Goal: Task Accomplishment & Management: Manage account settings

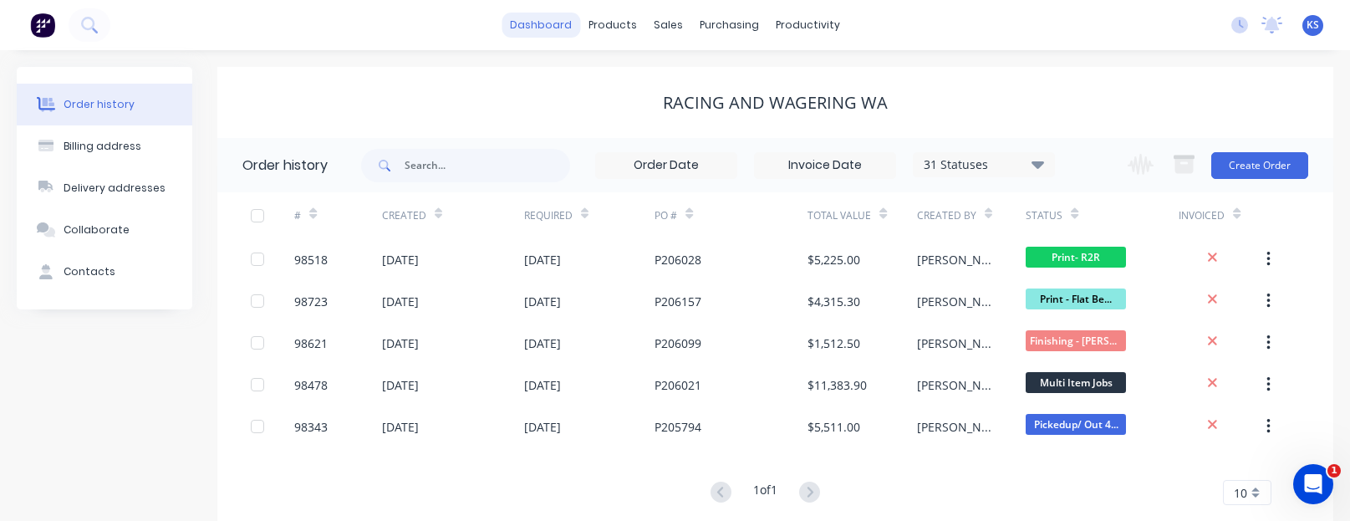
click at [567, 29] on link "dashboard" at bounding box center [540, 25] width 79 height 25
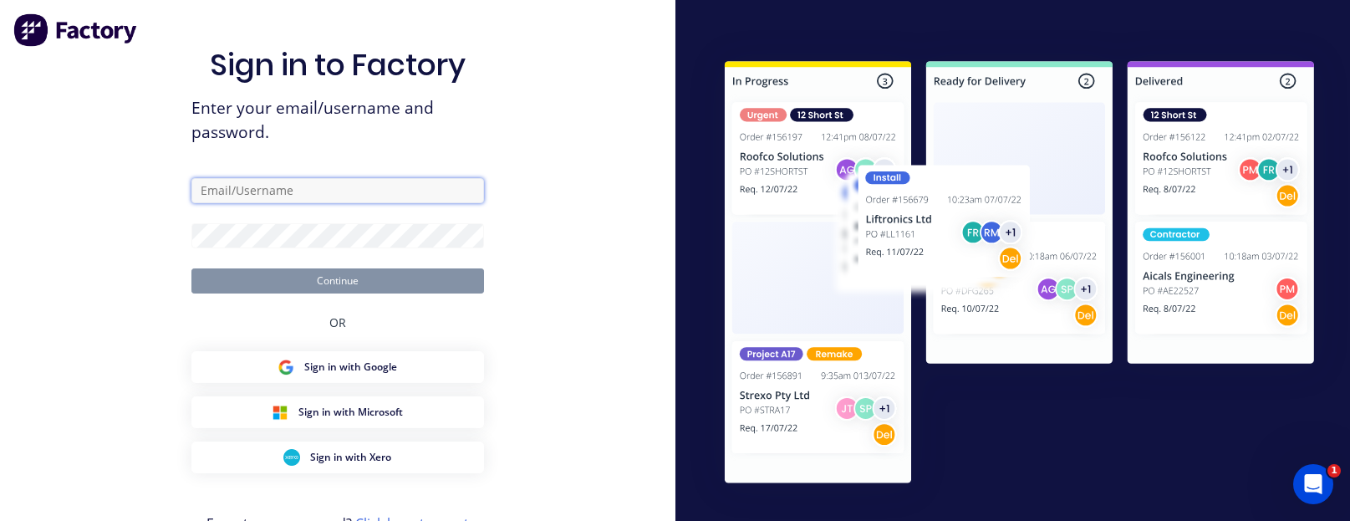
click at [257, 201] on input "text" at bounding box center [337, 190] width 292 height 25
type input "[EMAIL_ADDRESS][DOMAIN_NAME]"
click at [348, 190] on input "[EMAIL_ADDRESS][DOMAIN_NAME]" at bounding box center [337, 190] width 292 height 25
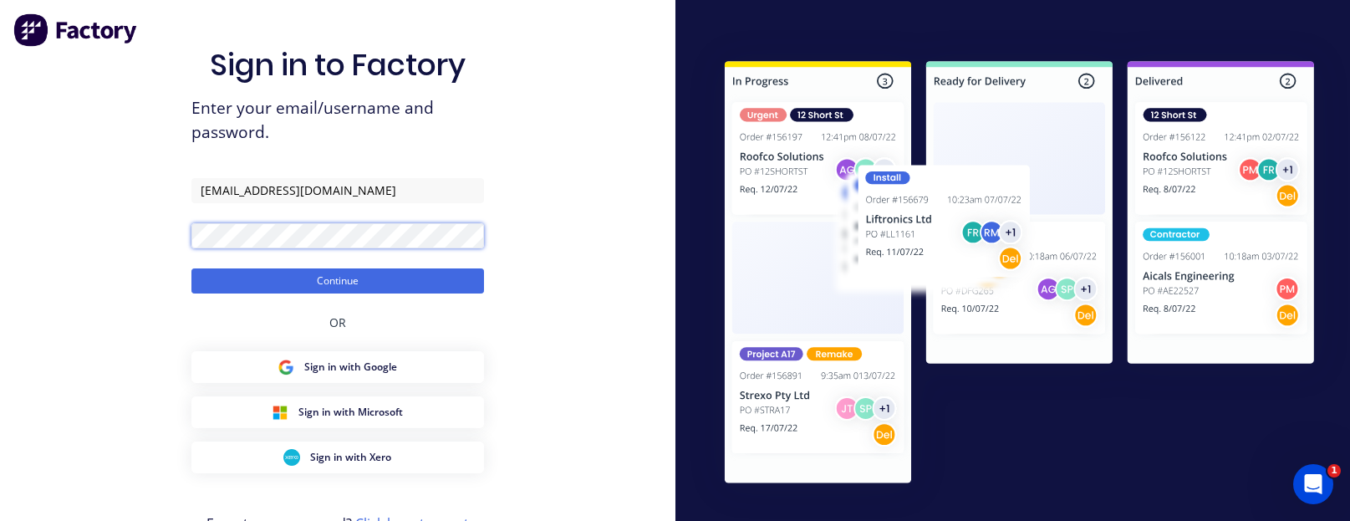
click at [191, 268] on button "Continue" at bounding box center [337, 280] width 292 height 25
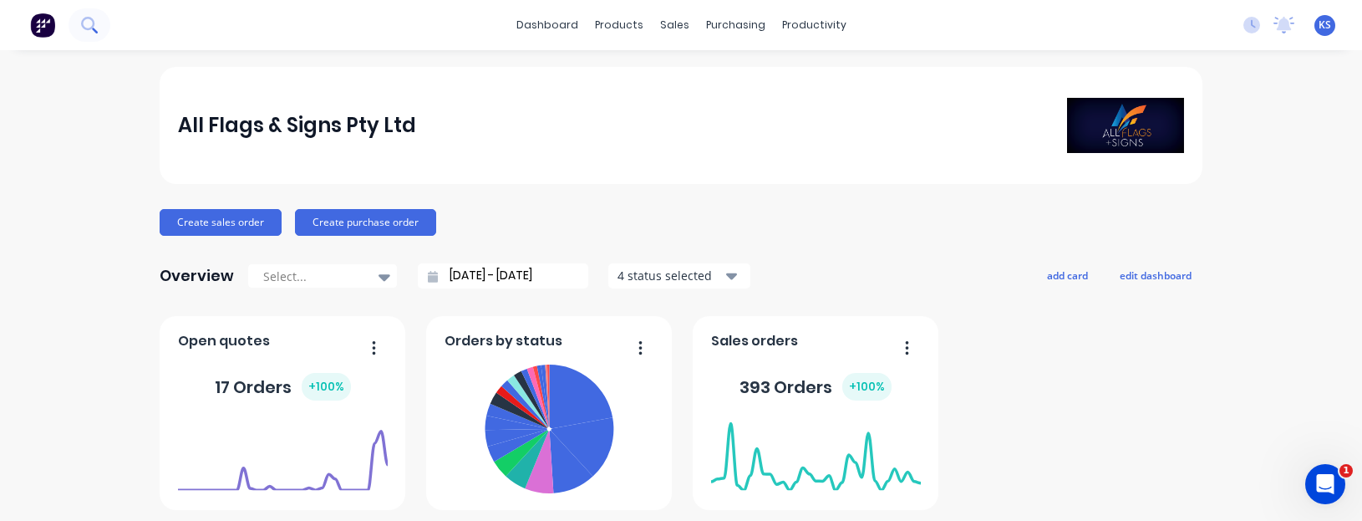
click at [101, 29] on button at bounding box center [90, 24] width 42 height 33
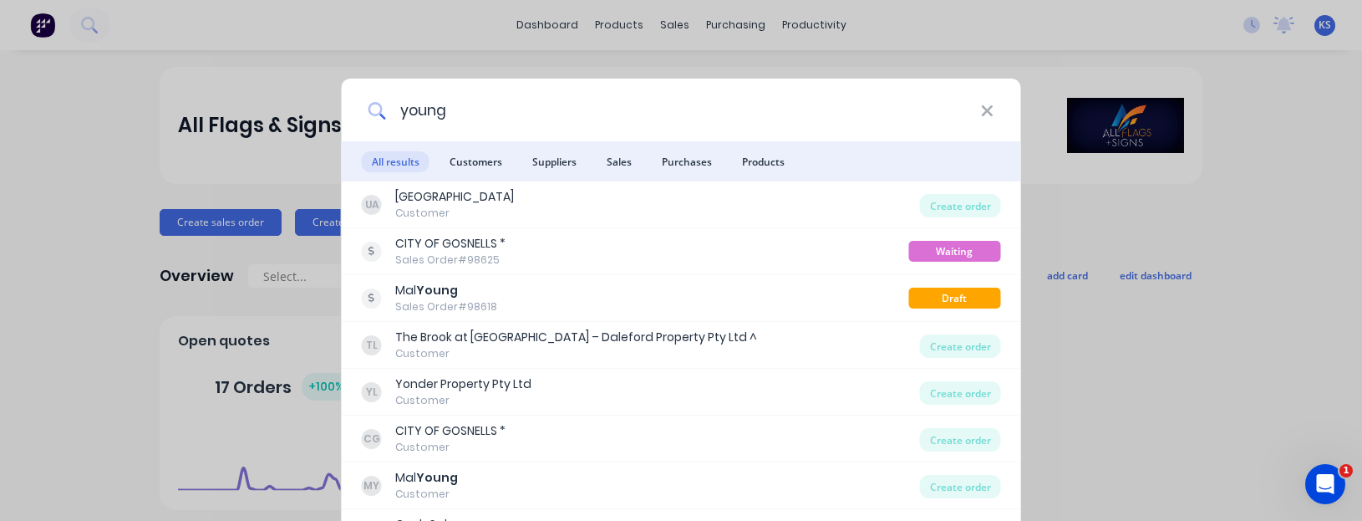
drag, startPoint x: 448, startPoint y: 109, endPoint x: 394, endPoint y: 100, distance: 54.3
click at [394, 100] on input "young" at bounding box center [683, 110] width 594 height 63
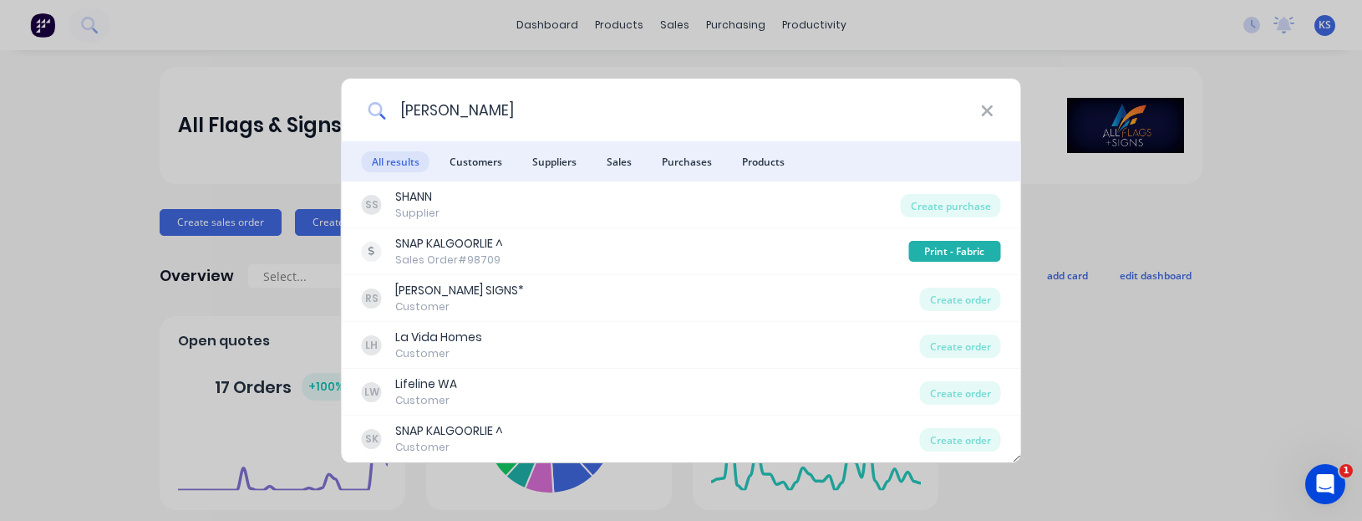
click at [476, 113] on input "[PERSON_NAME]" at bounding box center [683, 110] width 594 height 63
click at [481, 107] on input "[PERSON_NAME]" at bounding box center [683, 110] width 594 height 63
type input "r"
click at [980, 106] on input at bounding box center [683, 110] width 594 height 63
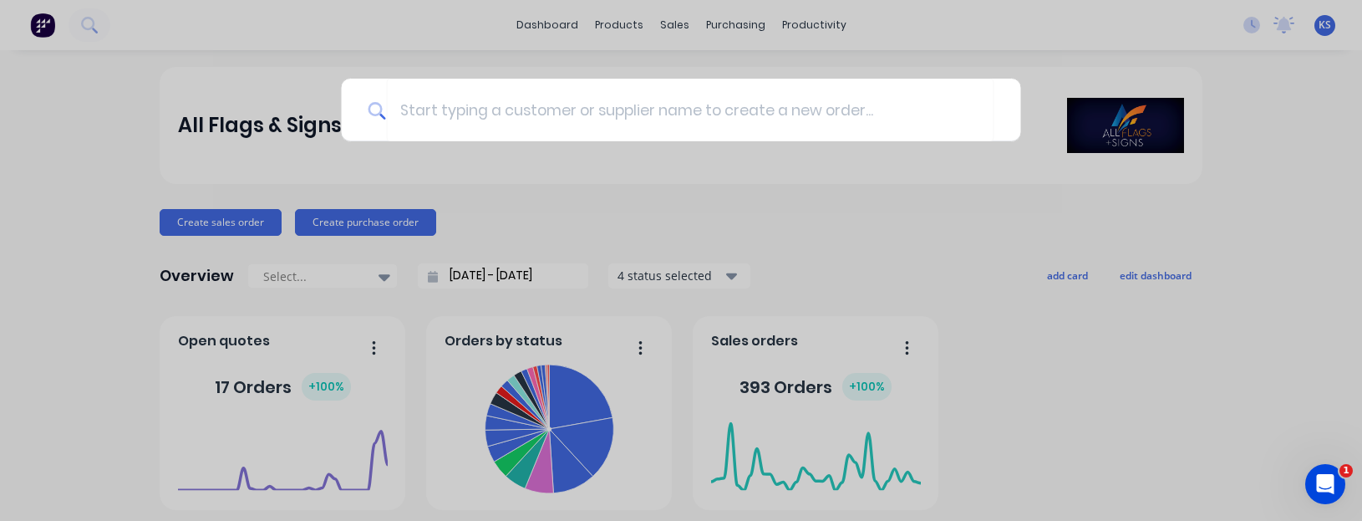
click at [924, 230] on div at bounding box center [681, 260] width 1362 height 521
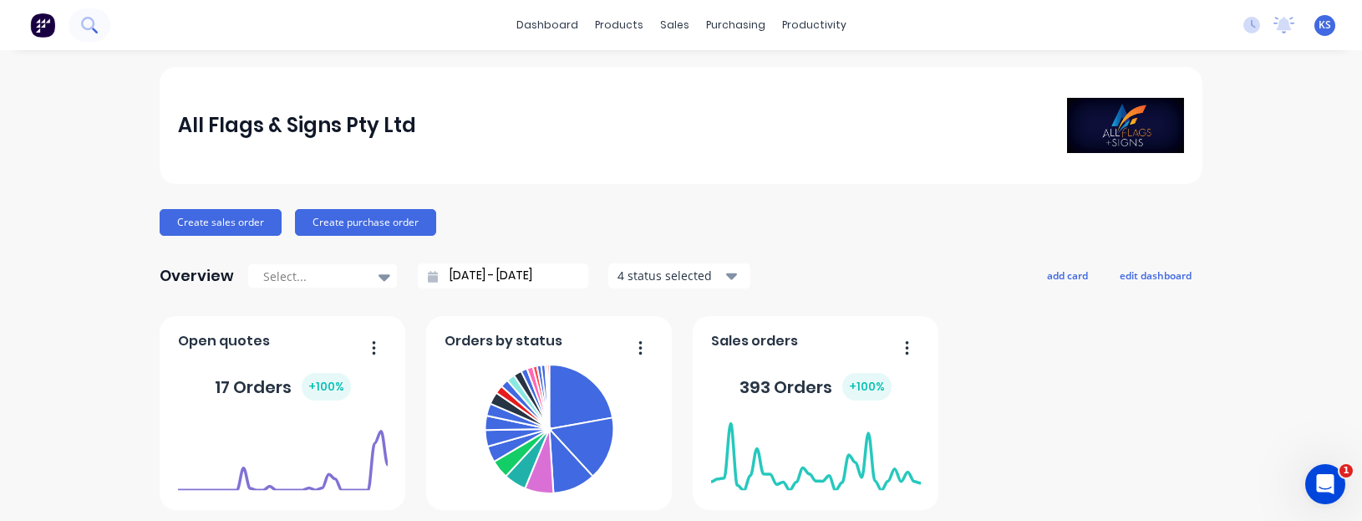
click at [89, 17] on icon at bounding box center [89, 25] width 16 height 16
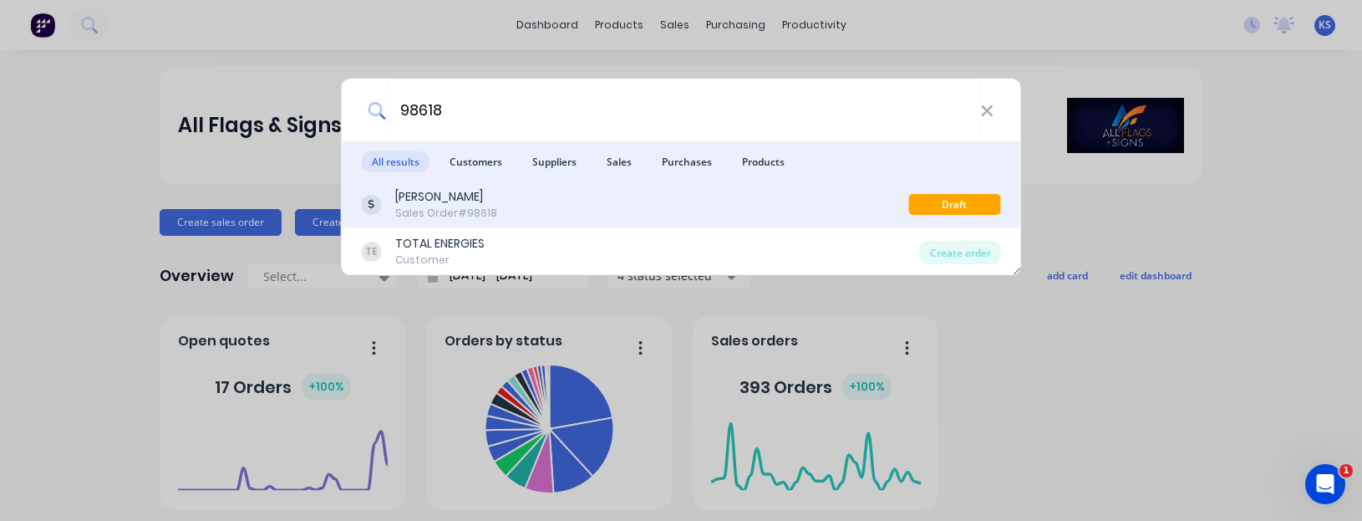
type input "98618"
click at [430, 201] on div "[PERSON_NAME]" at bounding box center [446, 197] width 102 height 18
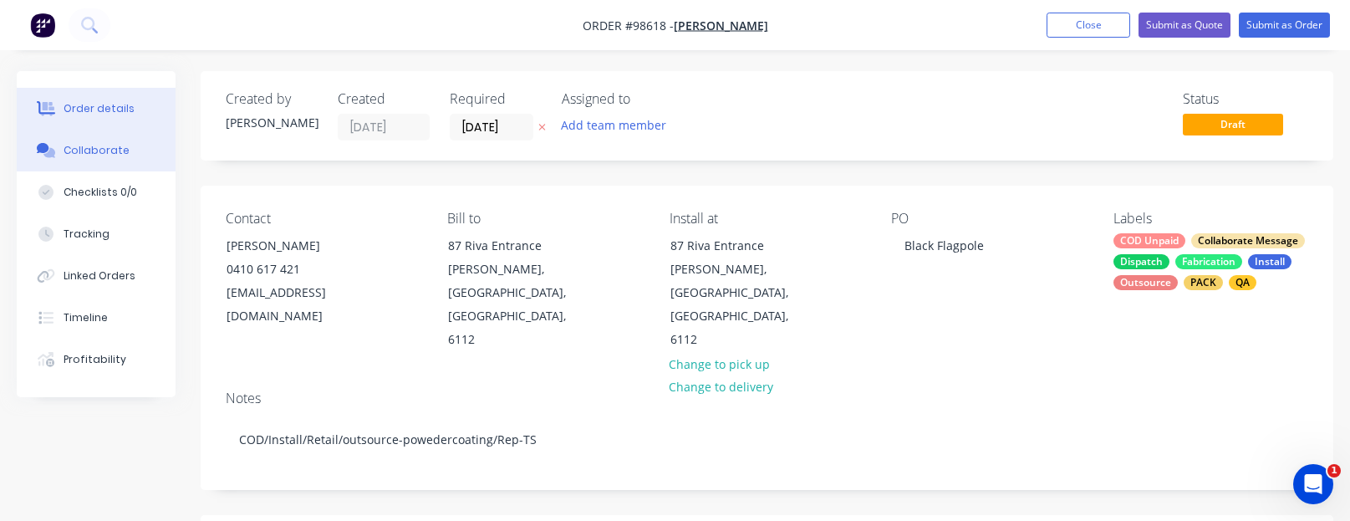
click at [96, 148] on div "Collaborate" at bounding box center [97, 150] width 66 height 15
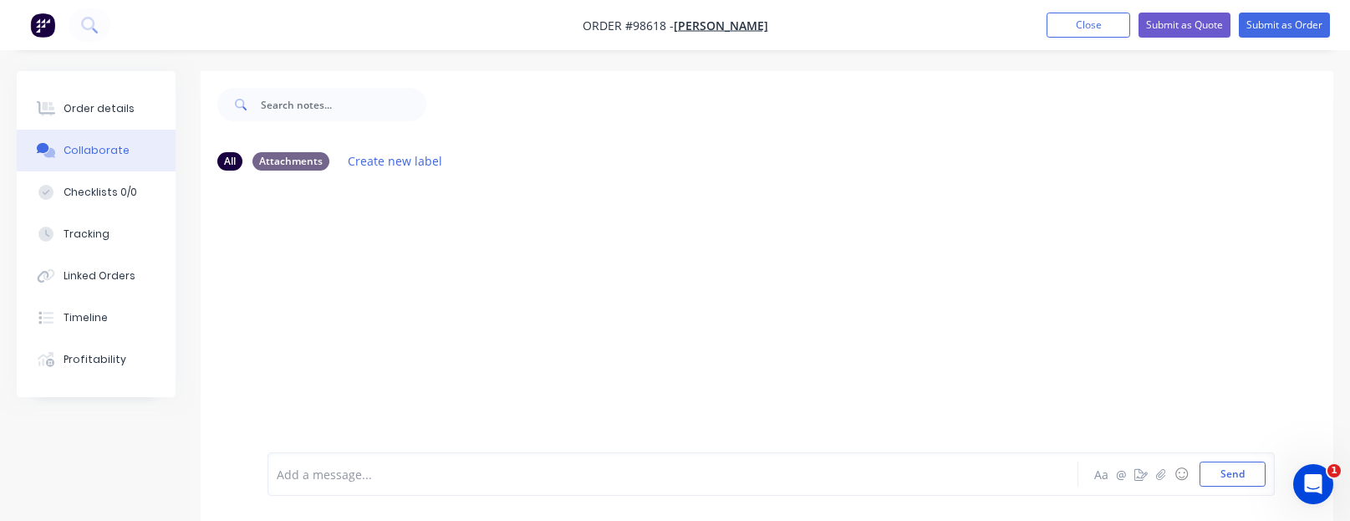
click at [374, 470] on div at bounding box center [647, 474] width 740 height 18
drag, startPoint x: 762, startPoint y: 476, endPoint x: 567, endPoint y: 471, distance: 195.6
click at [567, 471] on div "Customer rang asking when install is scheduled for. He is happy to wait until w…" at bounding box center [647, 474] width 740 height 18
click at [574, 470] on span "Customer rang asking when install is scheduled for. He is happy to wait another…" at bounding box center [529, 474] width 504 height 16
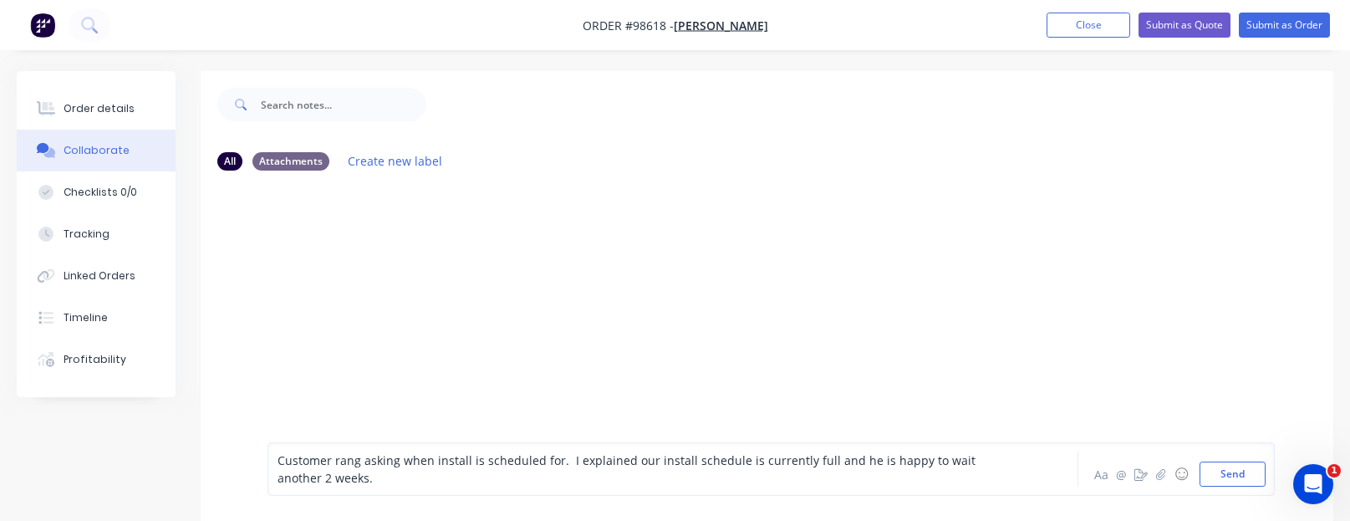
click at [399, 480] on div "Customer rang asking when install is scheduled for. I explained our install sch…" at bounding box center [647, 468] width 740 height 35
click at [838, 457] on span "Customer rang asking when install is scheduled for. I explained our install sch…" at bounding box center [627, 468] width 701 height 33
click at [419, 480] on div "Customer rang asking when install is scheduled for. I explained our install sch…" at bounding box center [647, 468] width 740 height 35
click at [556, 455] on span "Customer rang asking when install is scheduled for. I explained our install sch…" at bounding box center [647, 468] width 740 height 33
click at [365, 477] on div "Customer rang asking when install is happening. I explained our install schedul…" at bounding box center [647, 468] width 740 height 35
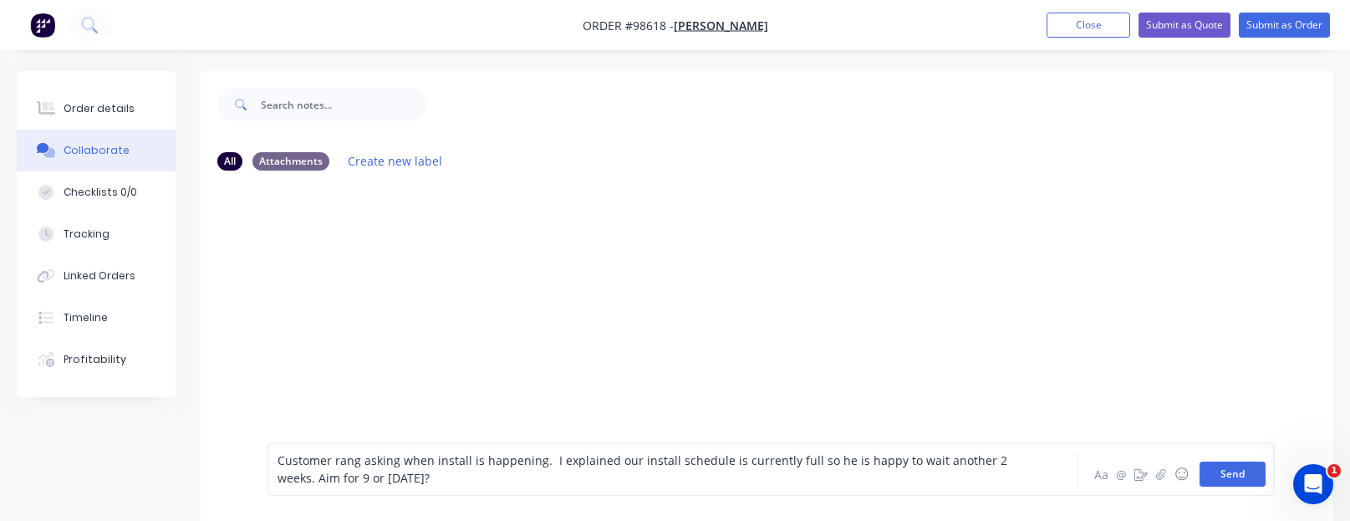
click at [1226, 461] on button "Send" at bounding box center [1232, 473] width 66 height 25
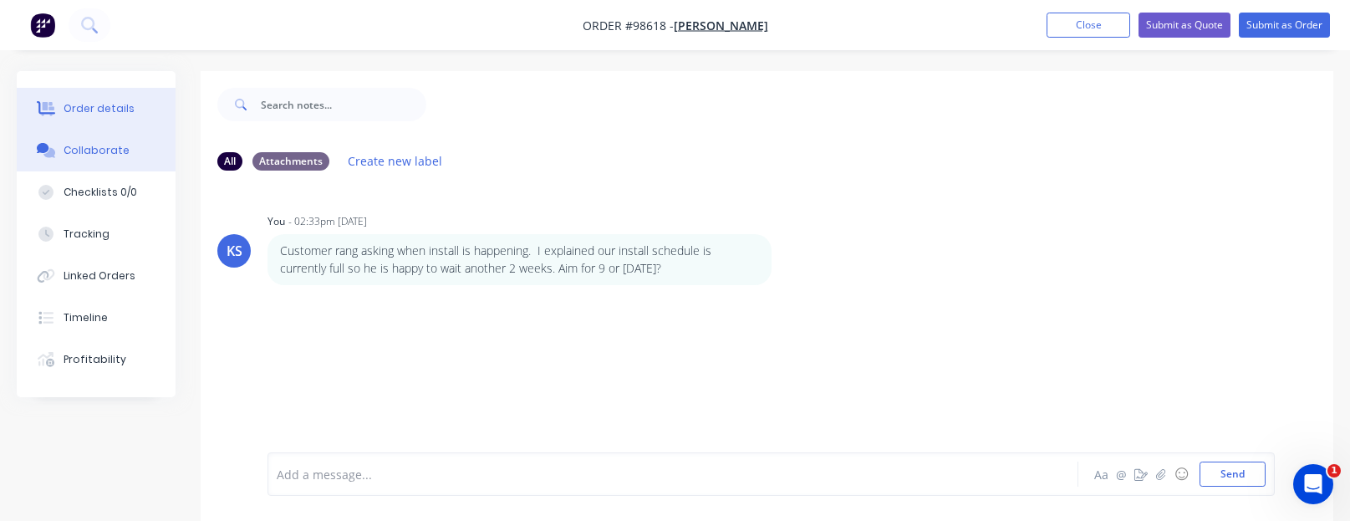
click at [98, 105] on div "Order details" at bounding box center [99, 108] width 71 height 15
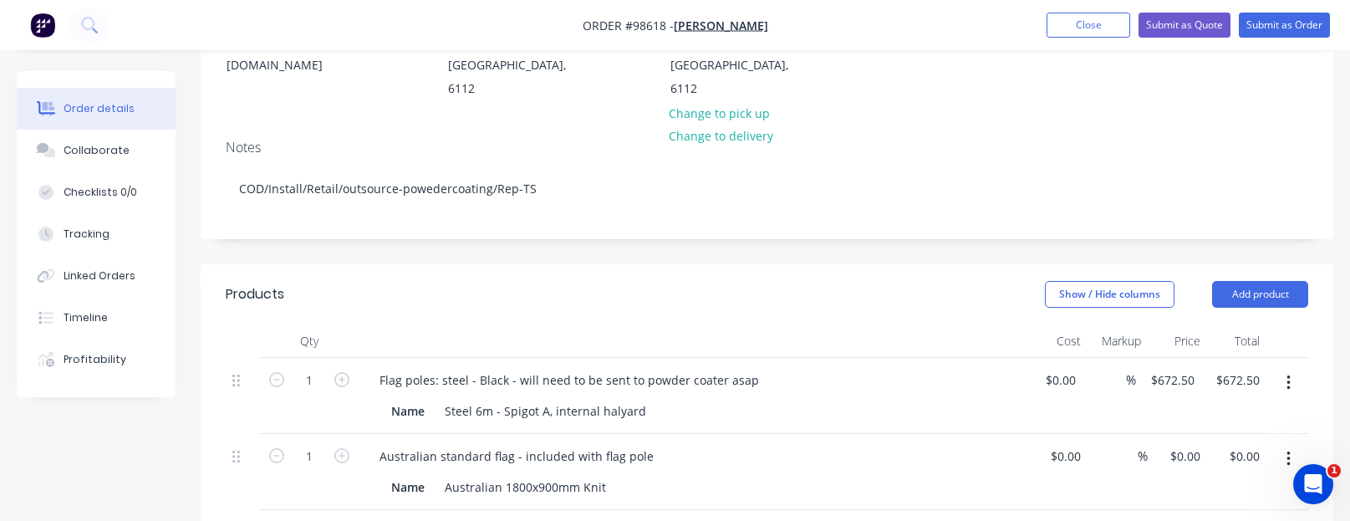
scroll to position [334, 0]
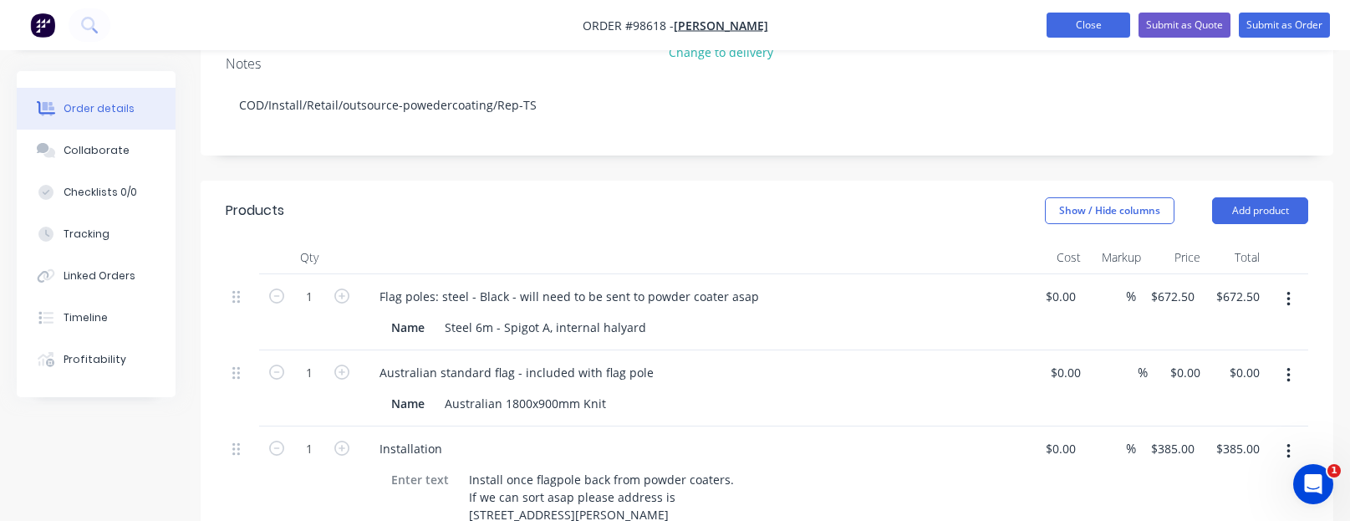
click at [1065, 21] on button "Close" at bounding box center [1088, 25] width 84 height 25
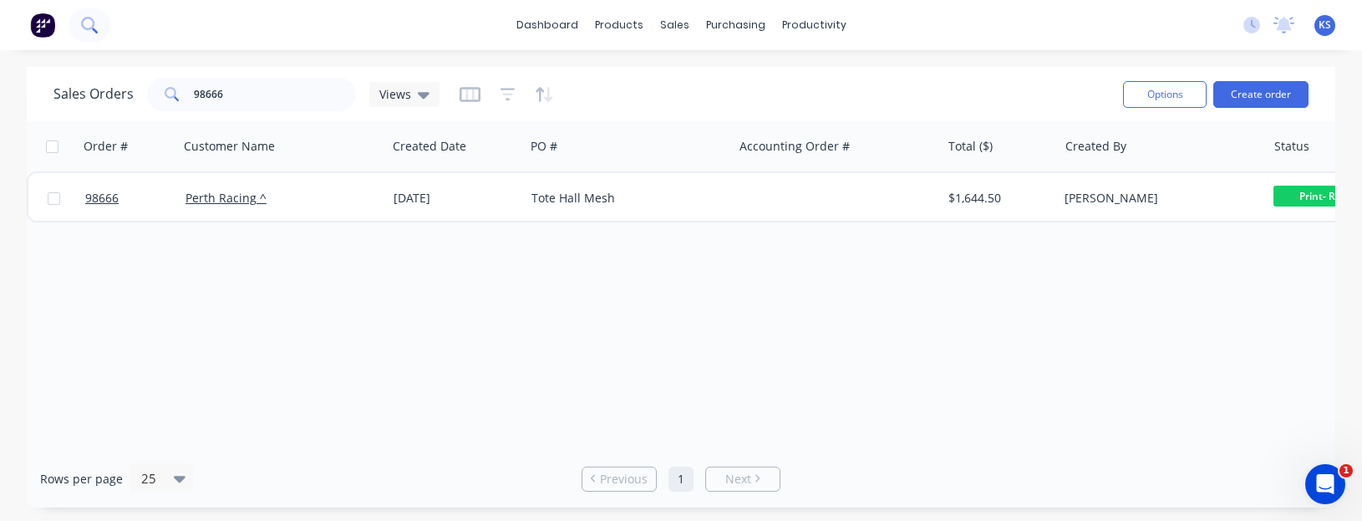
click at [83, 20] on icon at bounding box center [87, 23] width 13 height 13
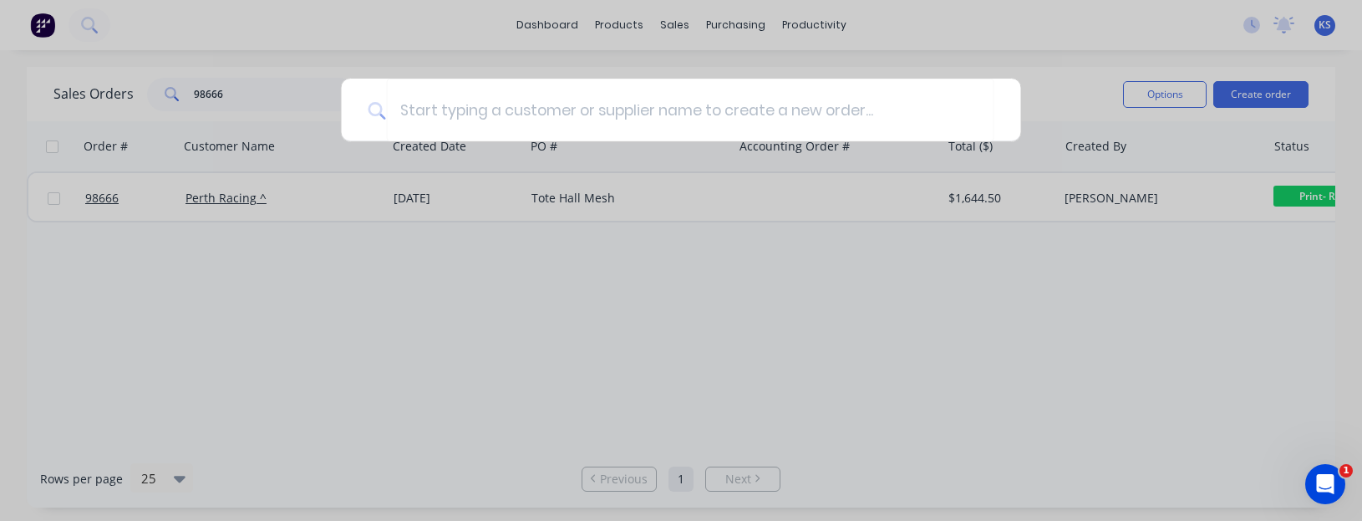
click at [557, 18] on div at bounding box center [681, 260] width 1362 height 521
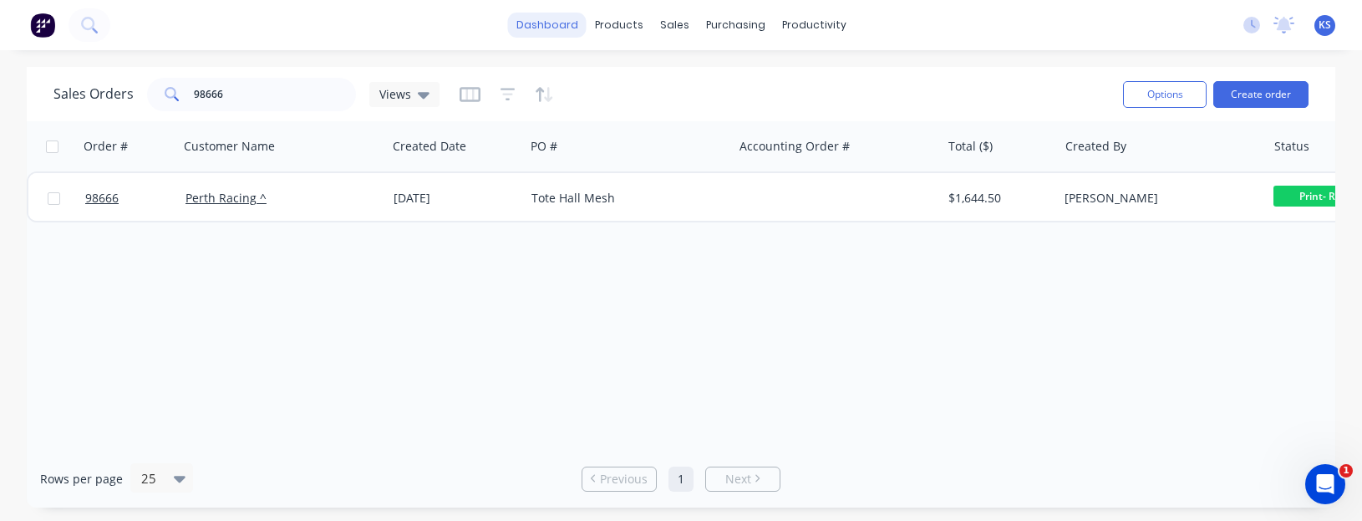
click at [557, 23] on link "dashboard" at bounding box center [547, 25] width 79 height 25
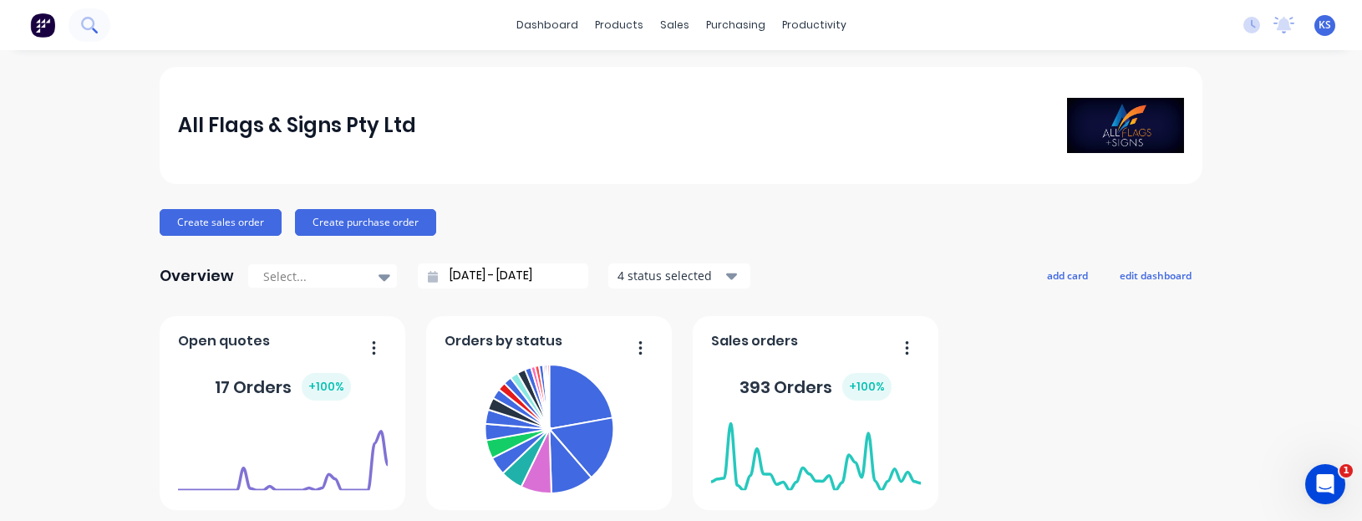
click at [96, 18] on icon at bounding box center [89, 25] width 16 height 16
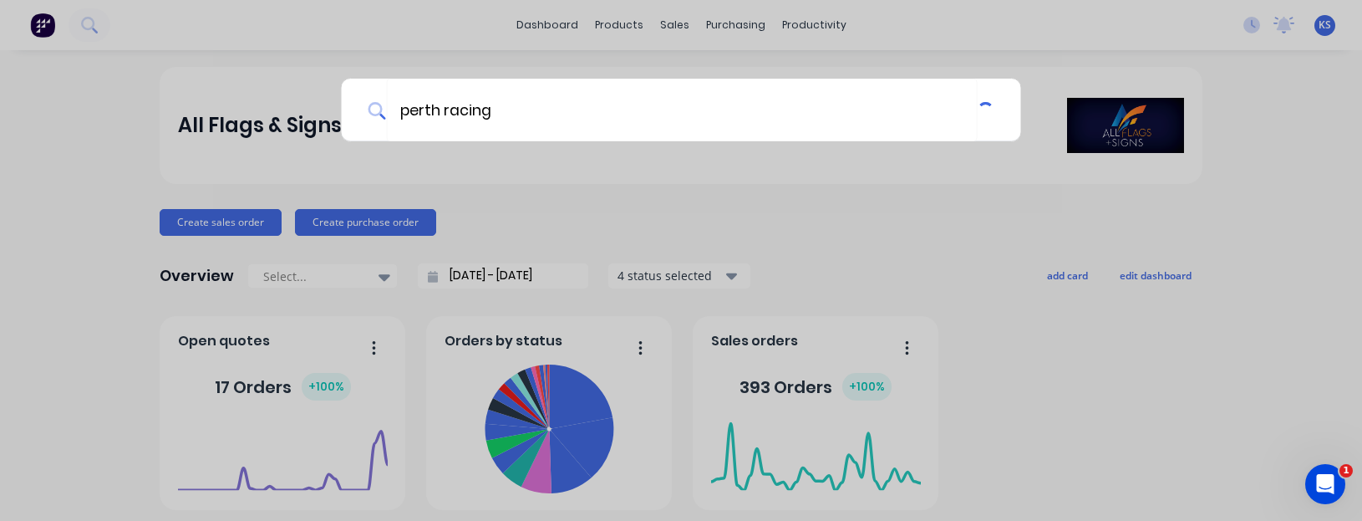
type input "perth racing"
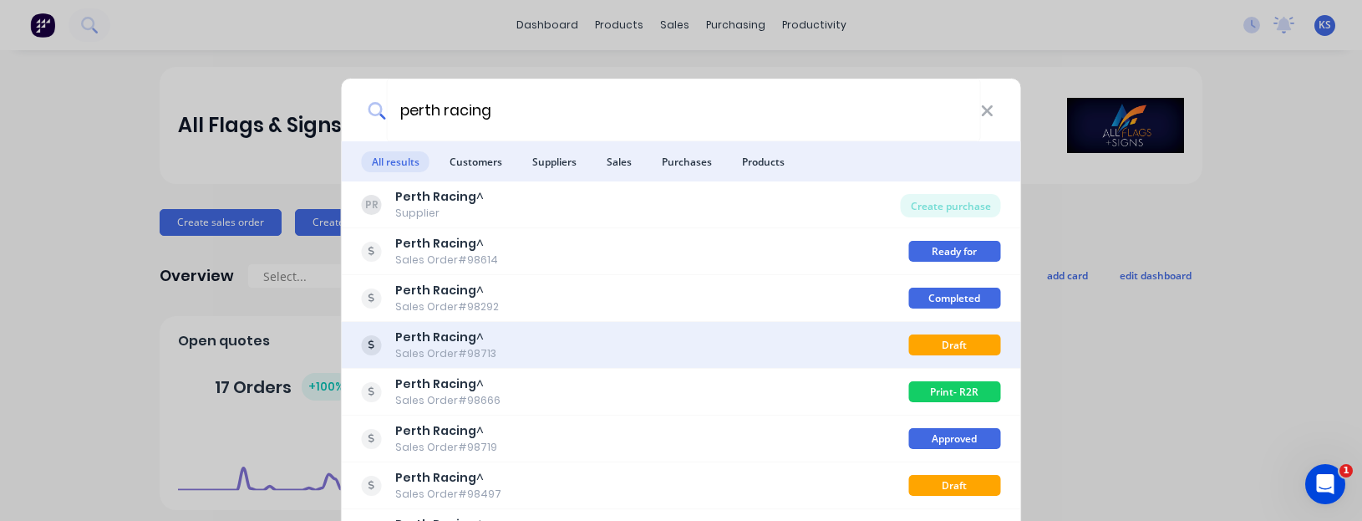
click at [542, 344] on div "Perth Racing ^ Sales Order #98713" at bounding box center [635, 344] width 547 height 33
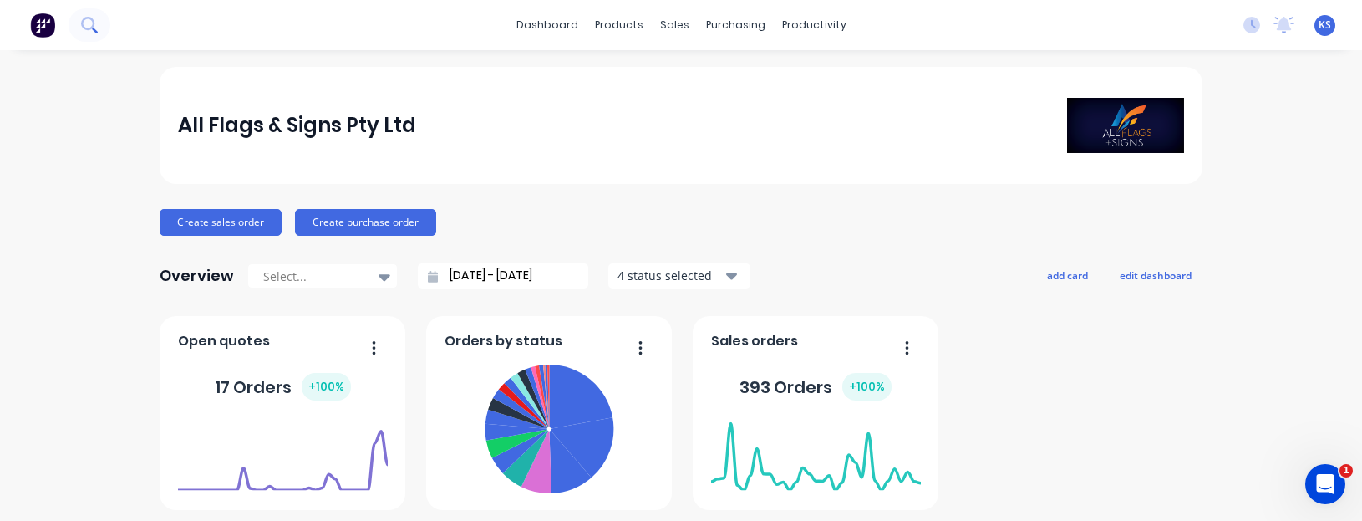
click at [94, 16] on button at bounding box center [90, 24] width 42 height 33
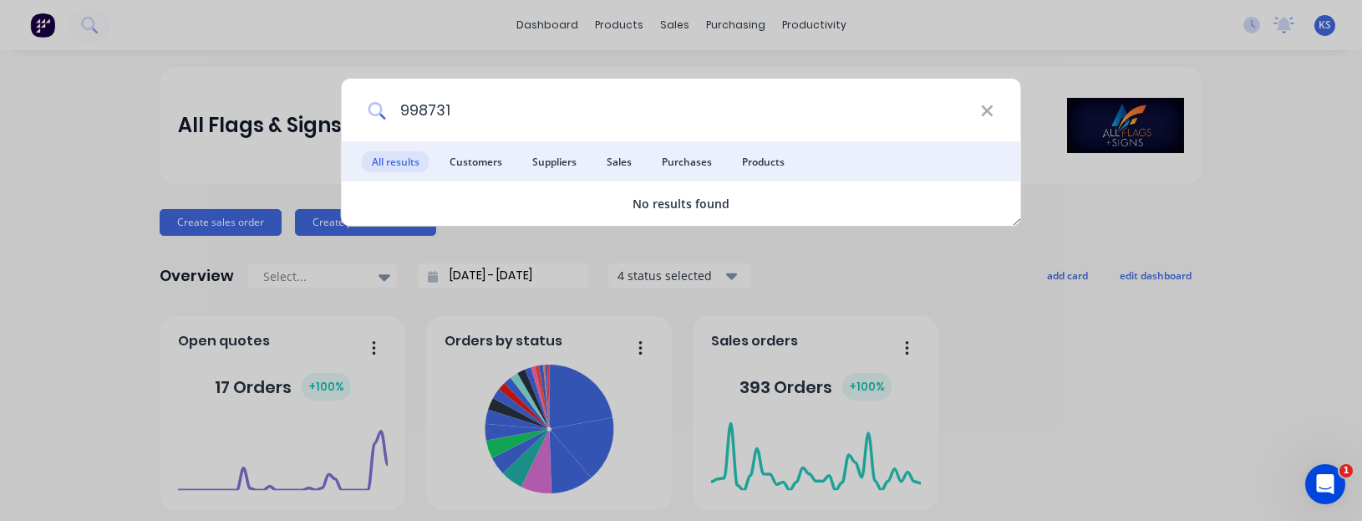
click at [414, 109] on input "998731" at bounding box center [683, 110] width 594 height 63
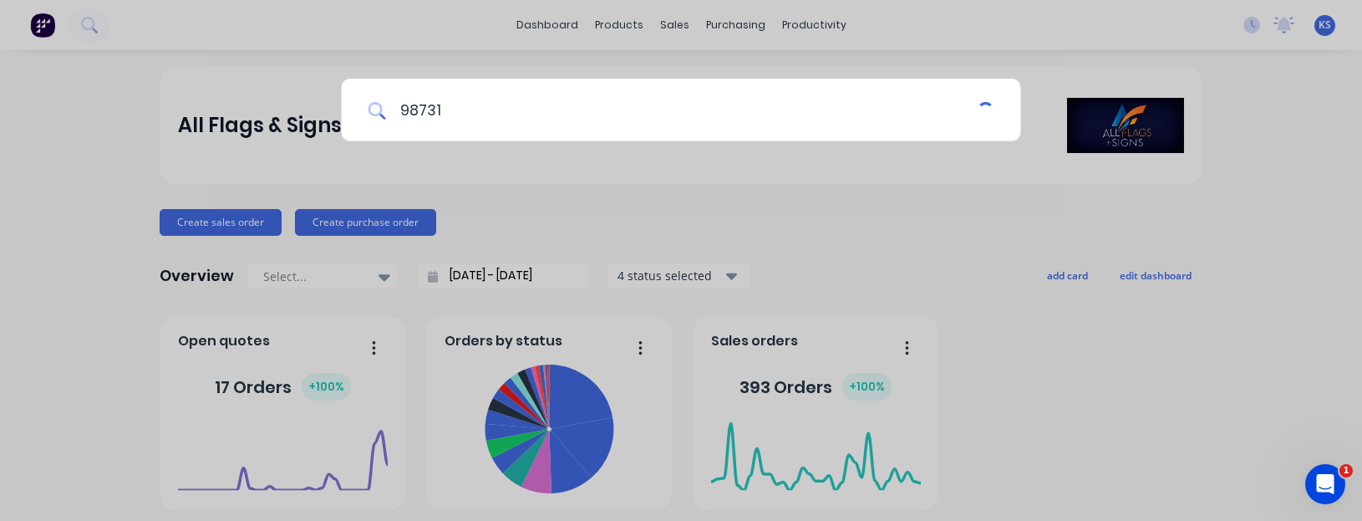
click at [468, 104] on input "98731" at bounding box center [681, 110] width 591 height 63
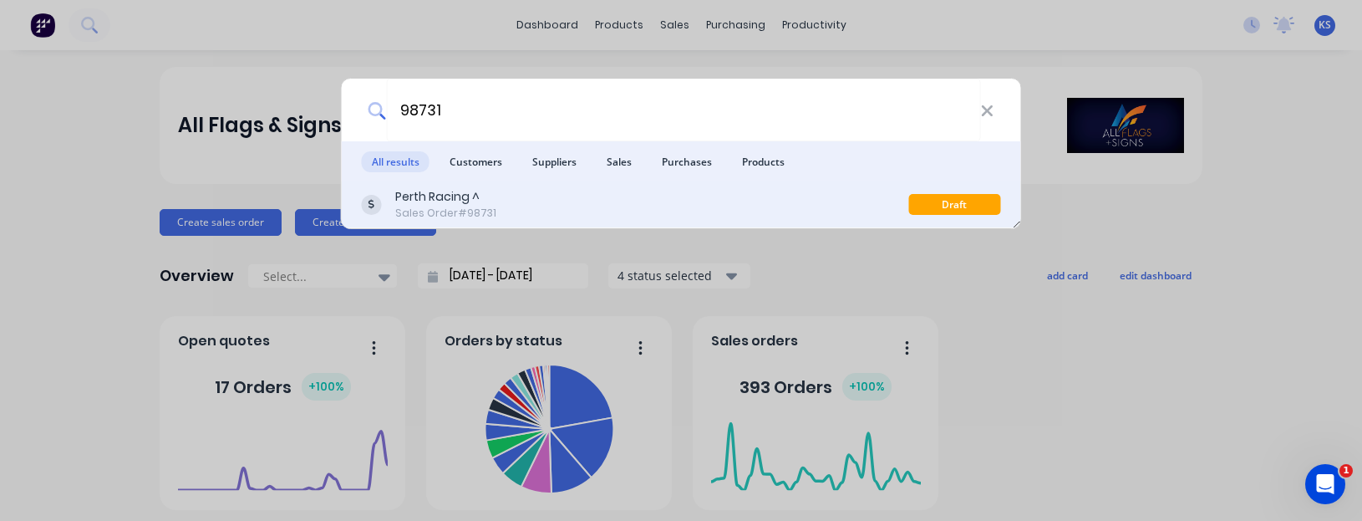
type input "98731"
click at [450, 207] on div "Sales Order #98731" at bounding box center [445, 213] width 101 height 15
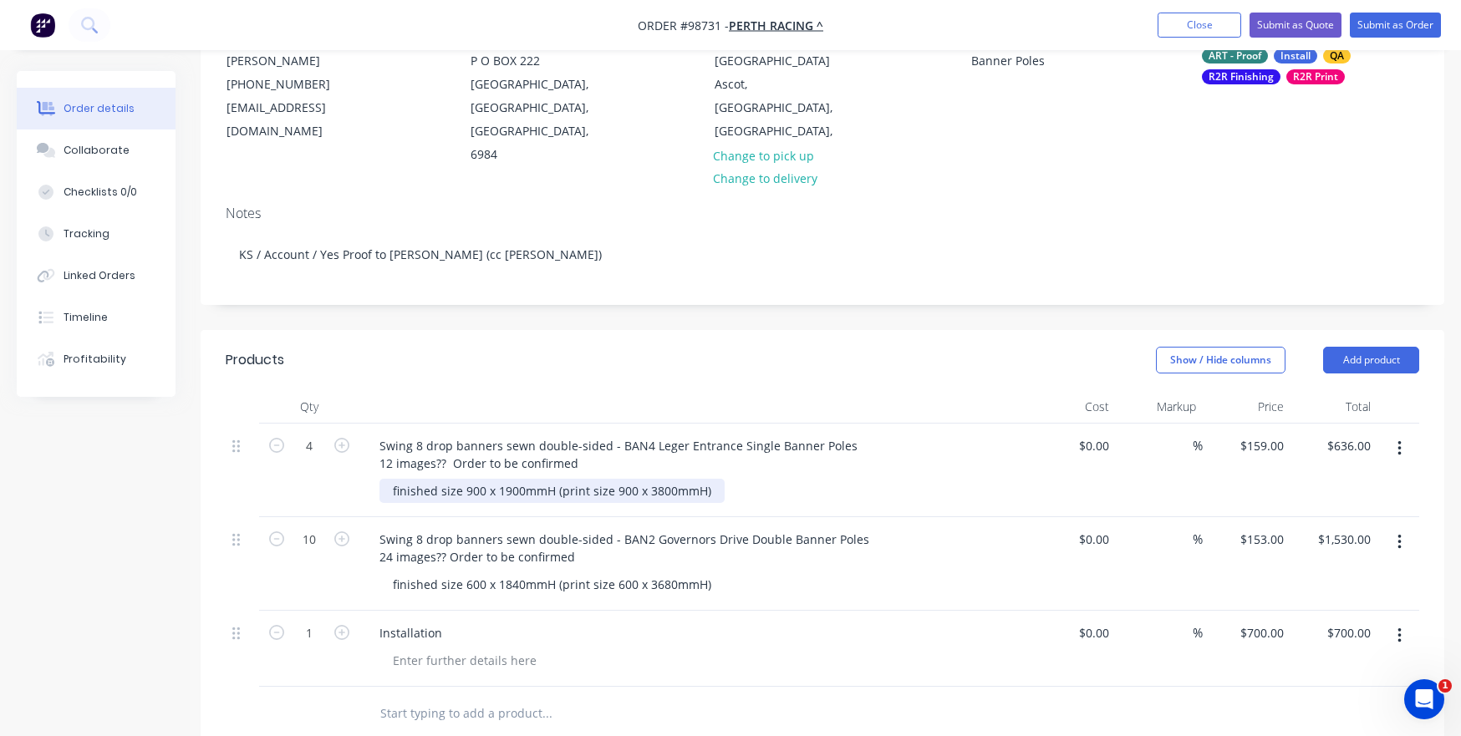
scroll to position [251, 0]
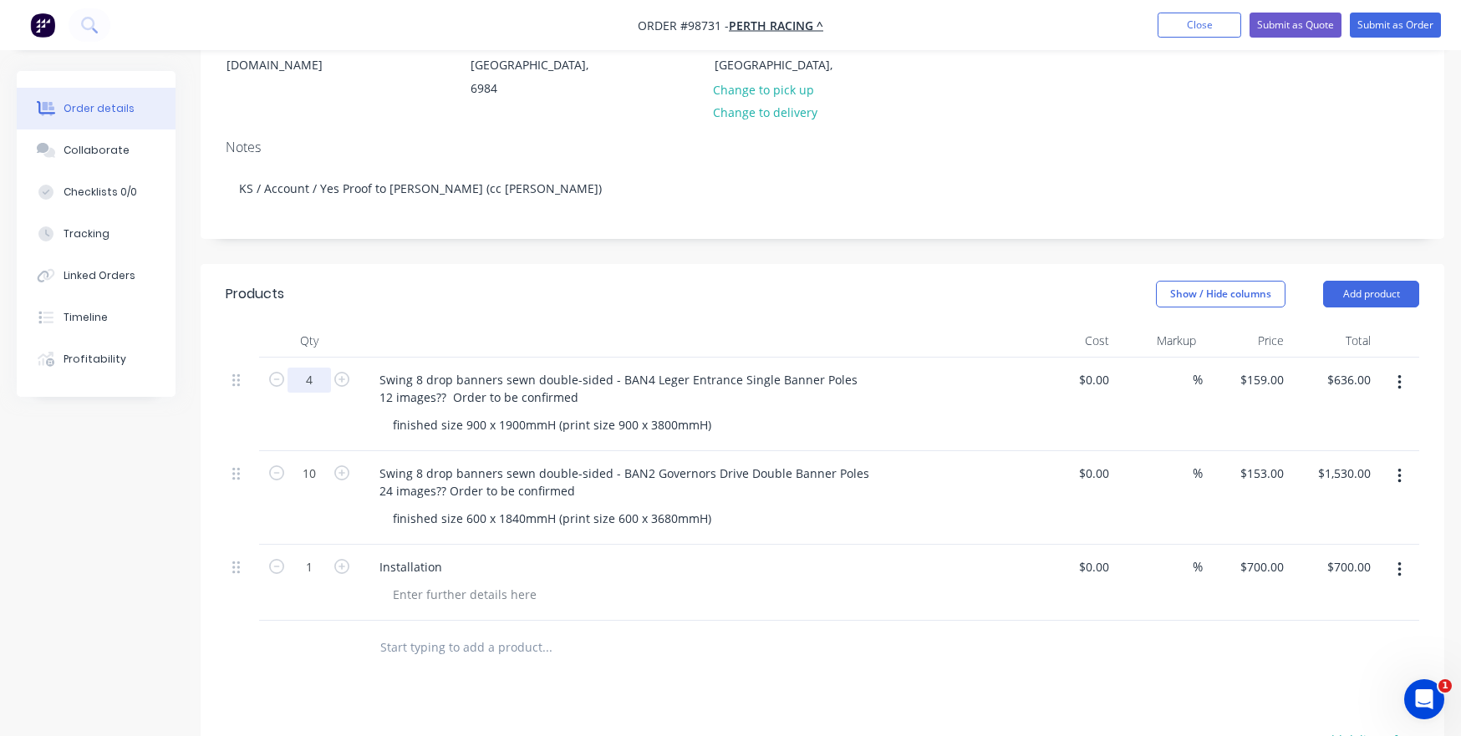
click at [318, 368] on input "4" at bounding box center [308, 380] width 43 height 25
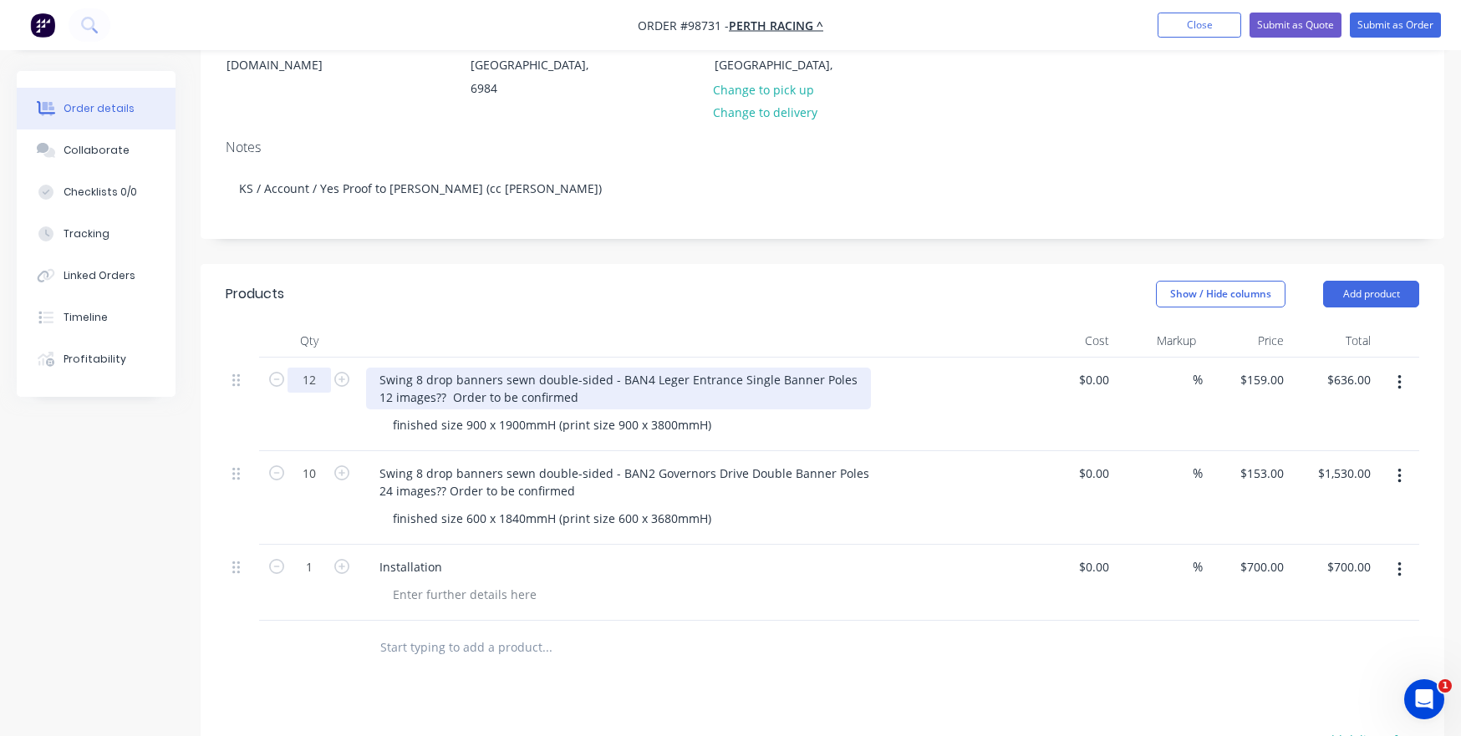
type input "12"
type input "$1,908.00"
click at [430, 382] on div "Swing 8 drop banners sewn double-sided - BAN4 Leger Entrance Single Banner Pole…" at bounding box center [618, 389] width 505 height 42
click at [593, 378] on div "Swing 8 drop banners sewn double-sided - BAN4 Leger Entrance Single Banner Pole…" at bounding box center [618, 389] width 505 height 42
click at [445, 377] on div "Swing 8 drop banners sewn double-sided - BAN4 Leger Entrance Single Banner Pole…" at bounding box center [618, 389] width 505 height 42
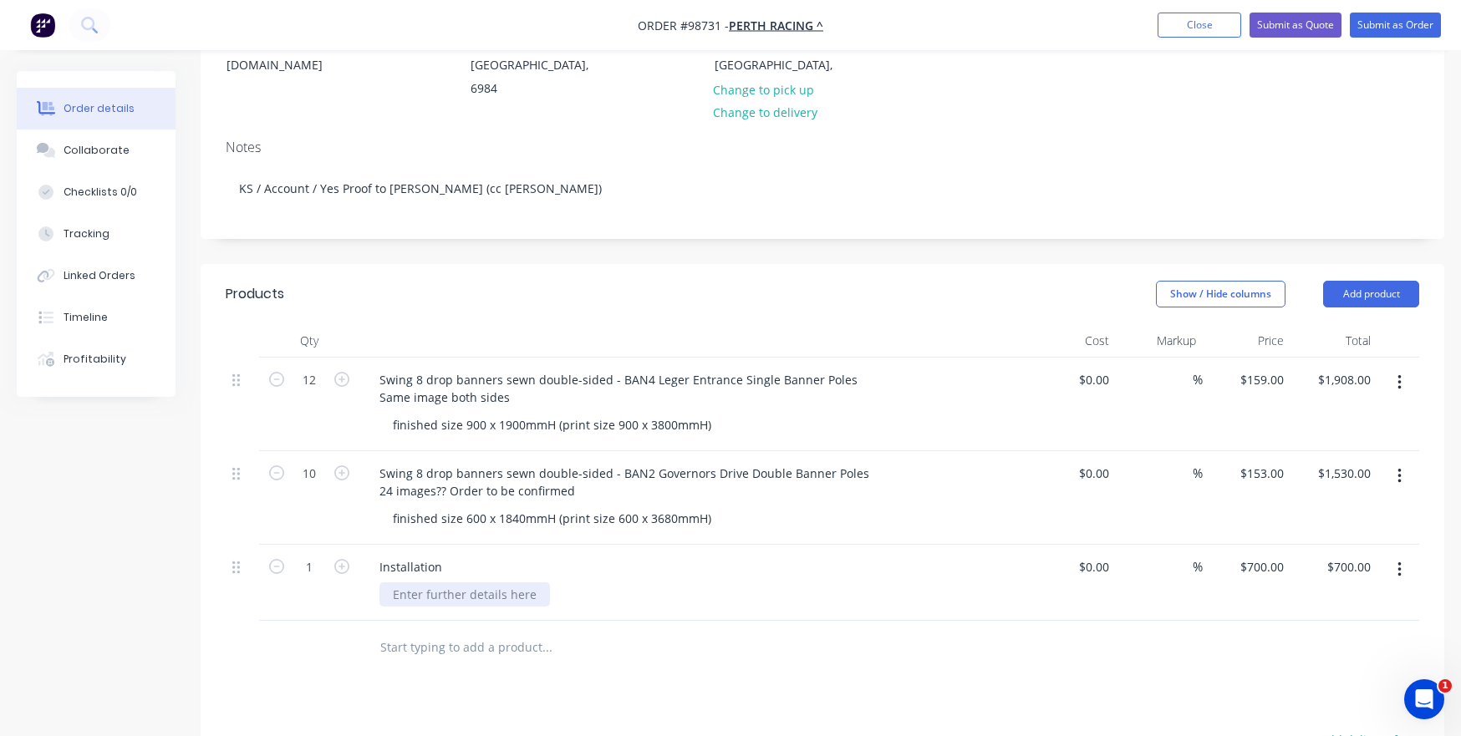
click at [408, 520] on div at bounding box center [464, 594] width 170 height 24
click at [399, 520] on input "text" at bounding box center [546, 647] width 334 height 33
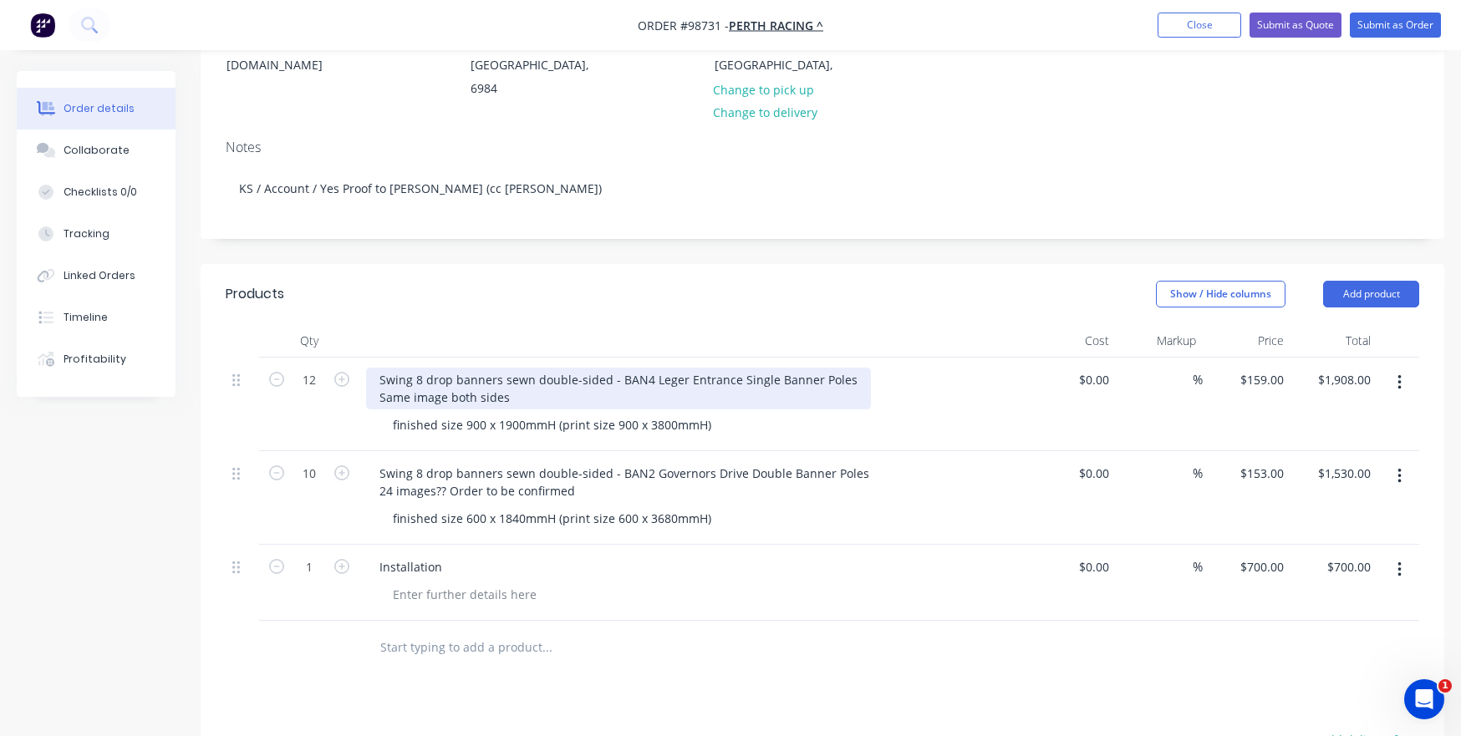
click at [379, 368] on div "Swing 8 drop banners sewn double-sided - BAN4 Leger Entrance Single Banner Pole…" at bounding box center [618, 389] width 505 height 42
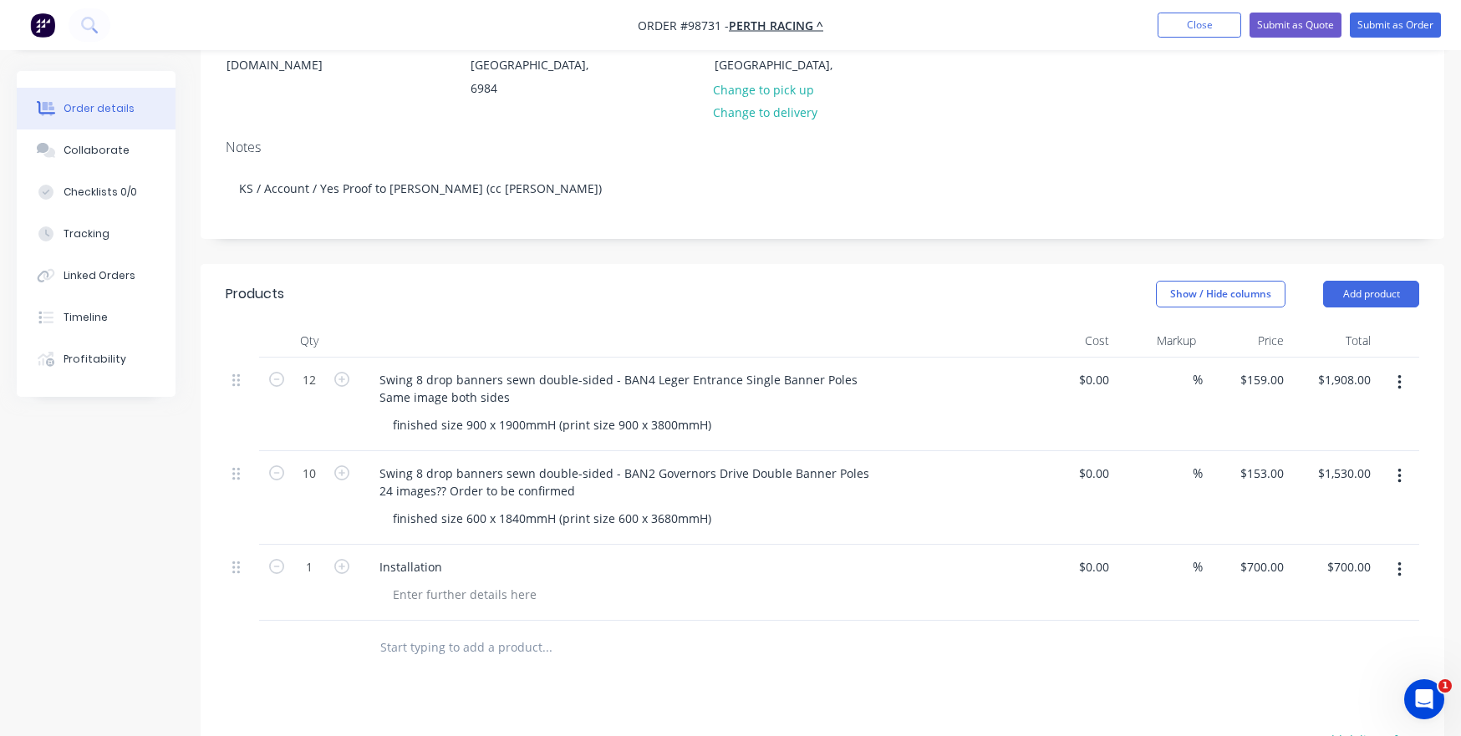
click at [376, 520] on div at bounding box center [616, 647] width 501 height 33
click at [380, 520] on input "text" at bounding box center [546, 647] width 334 height 33
click at [1349, 281] on button "Add product" at bounding box center [1371, 294] width 96 height 27
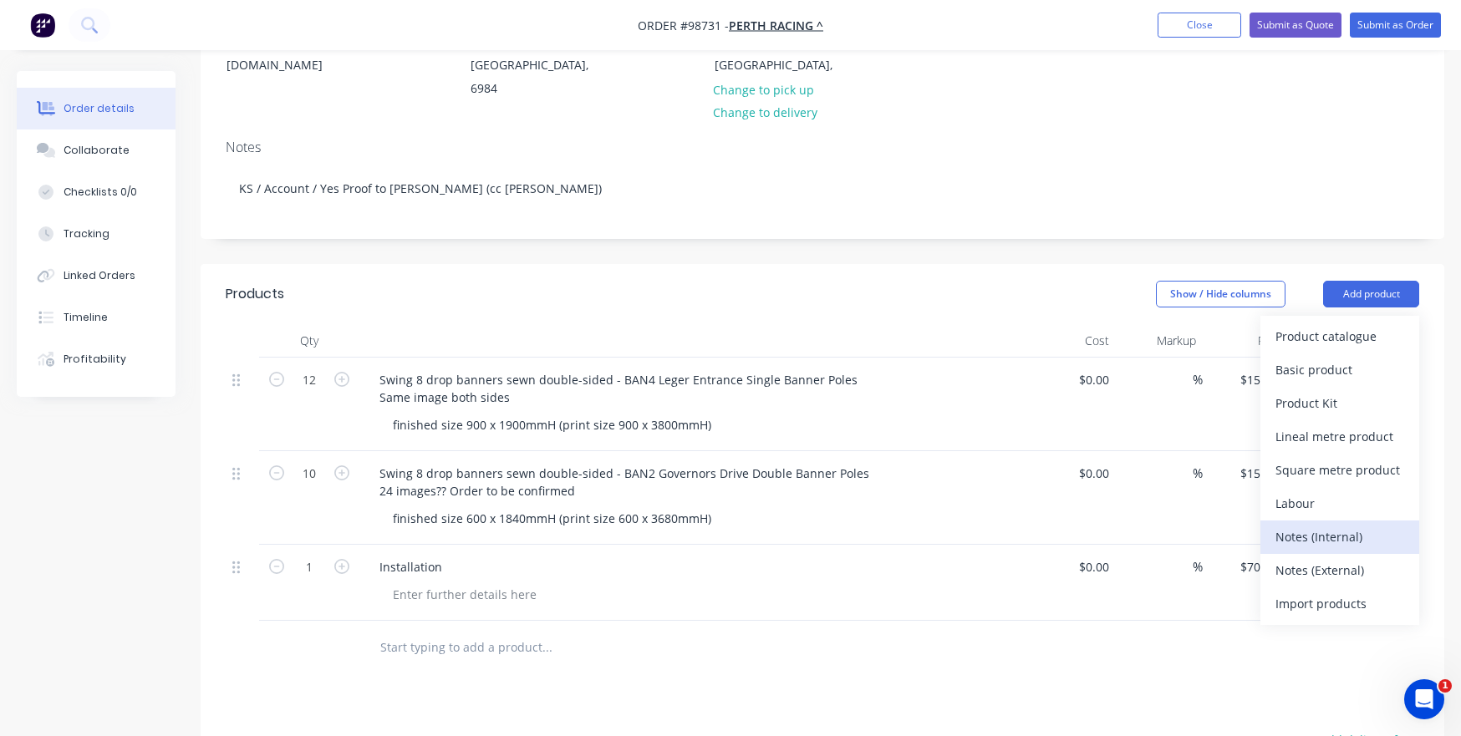
click at [1349, 520] on div "Notes (Internal)" at bounding box center [1339, 537] width 129 height 24
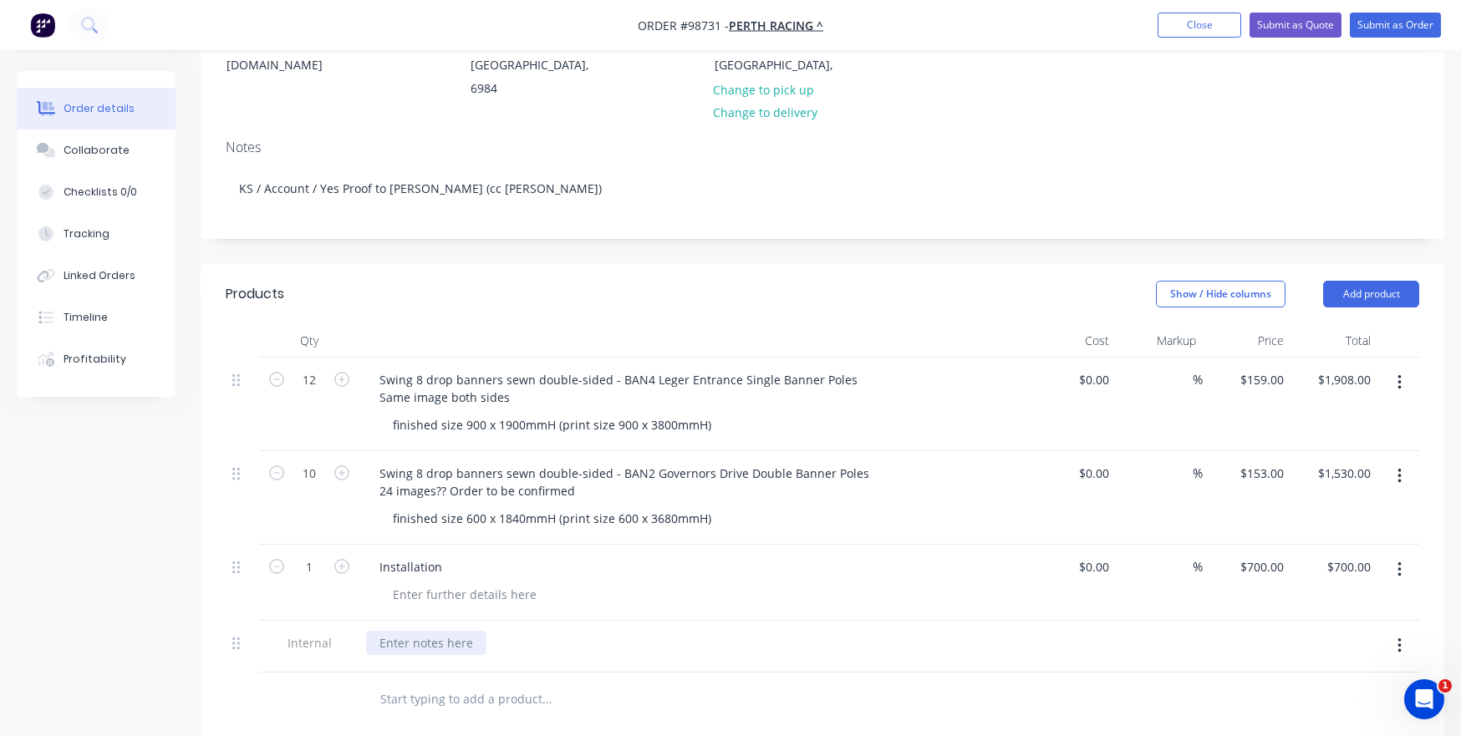
click at [404, 520] on div at bounding box center [426, 643] width 120 height 24
click at [479, 520] on div "INSTALL ORDER: Leger Entrance" at bounding box center [425, 652] width 118 height 42
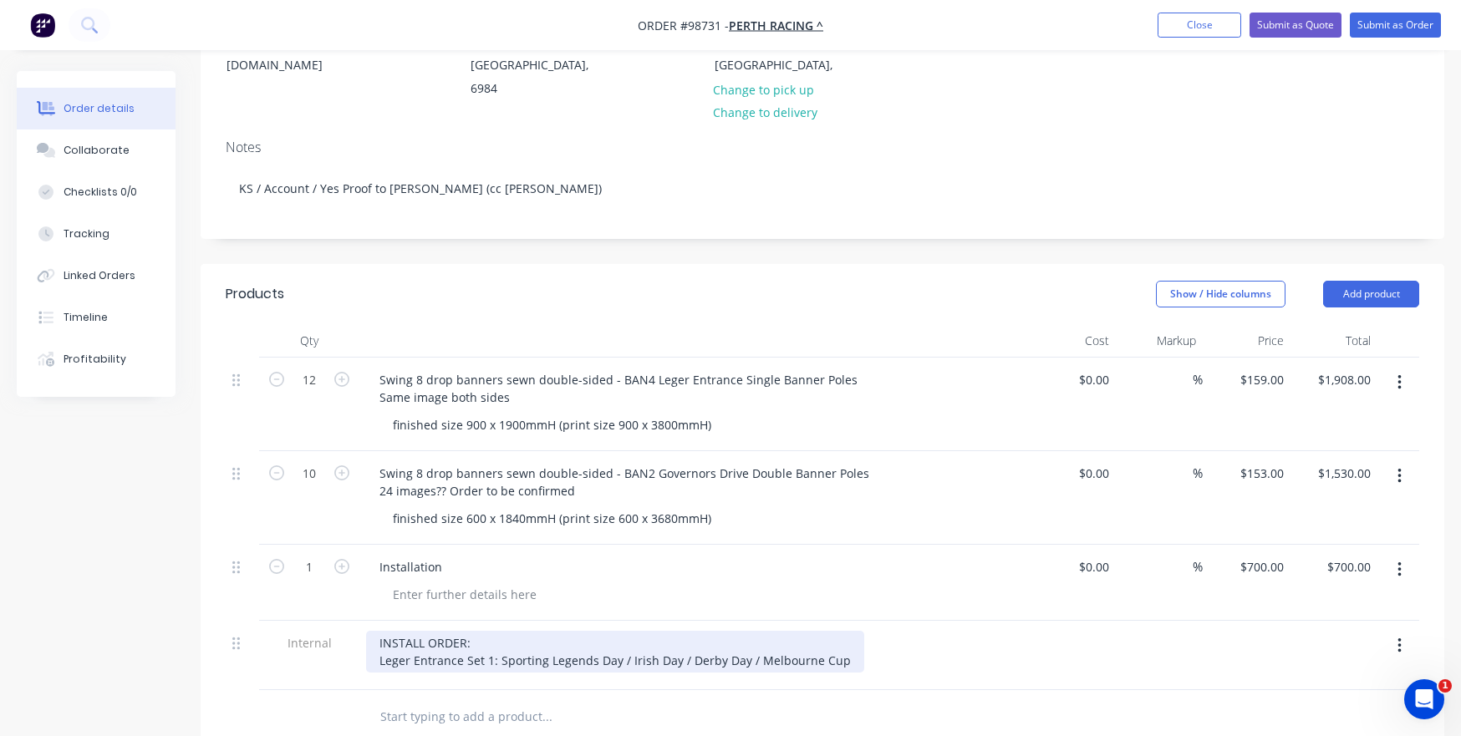
click at [471, 520] on div "INSTALL ORDER: Leger Entrance Set 1: Sporting Legends Day / Irish Day / Derby D…" at bounding box center [615, 652] width 498 height 42
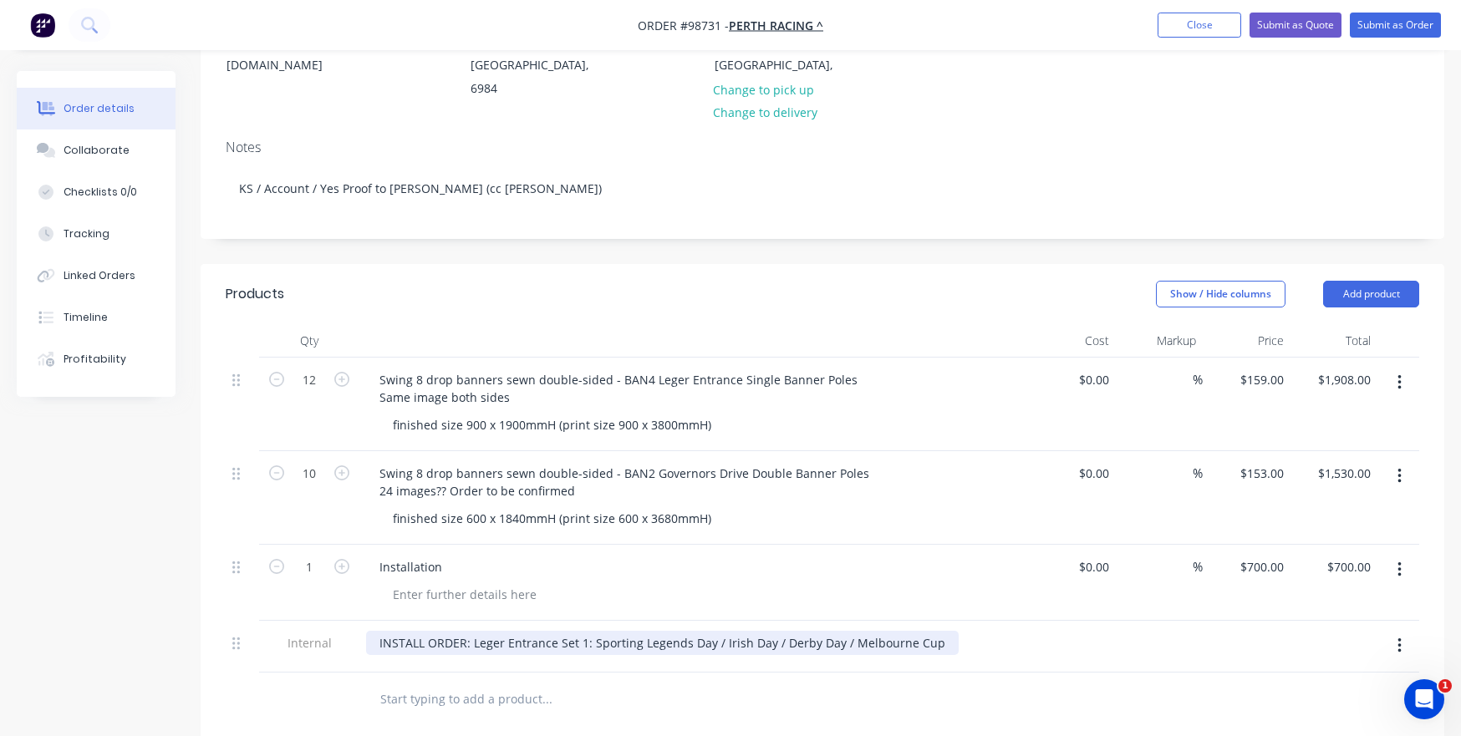
click at [379, 520] on div "INSTALL ORDER: Leger Entrance Set 1: Sporting Legends Day / Irish Day / Derby D…" at bounding box center [662, 643] width 593 height 24
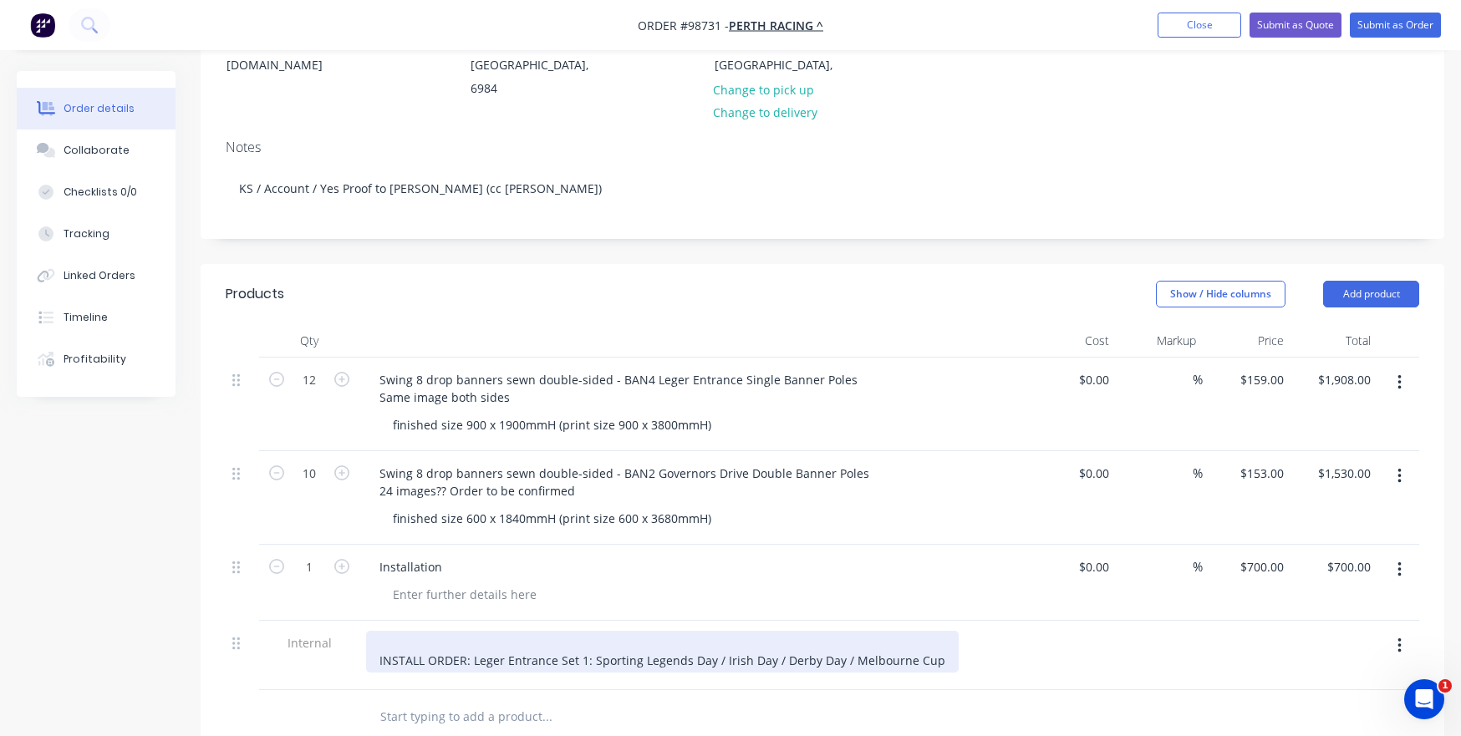
click at [389, 520] on div "INSTALL ORDER: Leger Entrance Set 1: Sporting Legends Day / Irish Day / Derby D…" at bounding box center [662, 652] width 593 height 42
click at [492, 520] on div "INSTALL DATE: [DATE] INSTALL ORDER: Leger Entrance Set 1: Sporting Legends Day …" at bounding box center [662, 652] width 593 height 42
click at [494, 520] on div "INSTALL DATE: [DATE] INSTALL ORDER: Leger Entrance Set 1: Sporting Legends Day …" at bounding box center [662, 652] width 593 height 42
click at [548, 520] on div "INSTALL DATE: [DATE] INSTALL ORDER: Leger Entrance Set 1: Sporting Legends Day …" at bounding box center [662, 652] width 593 height 42
click at [930, 520] on div "INSTALL DATE: [DATE] INSTALL ORDER: Leger Entrance Set 1: Sporting Legends Day …" at bounding box center [662, 652] width 593 height 42
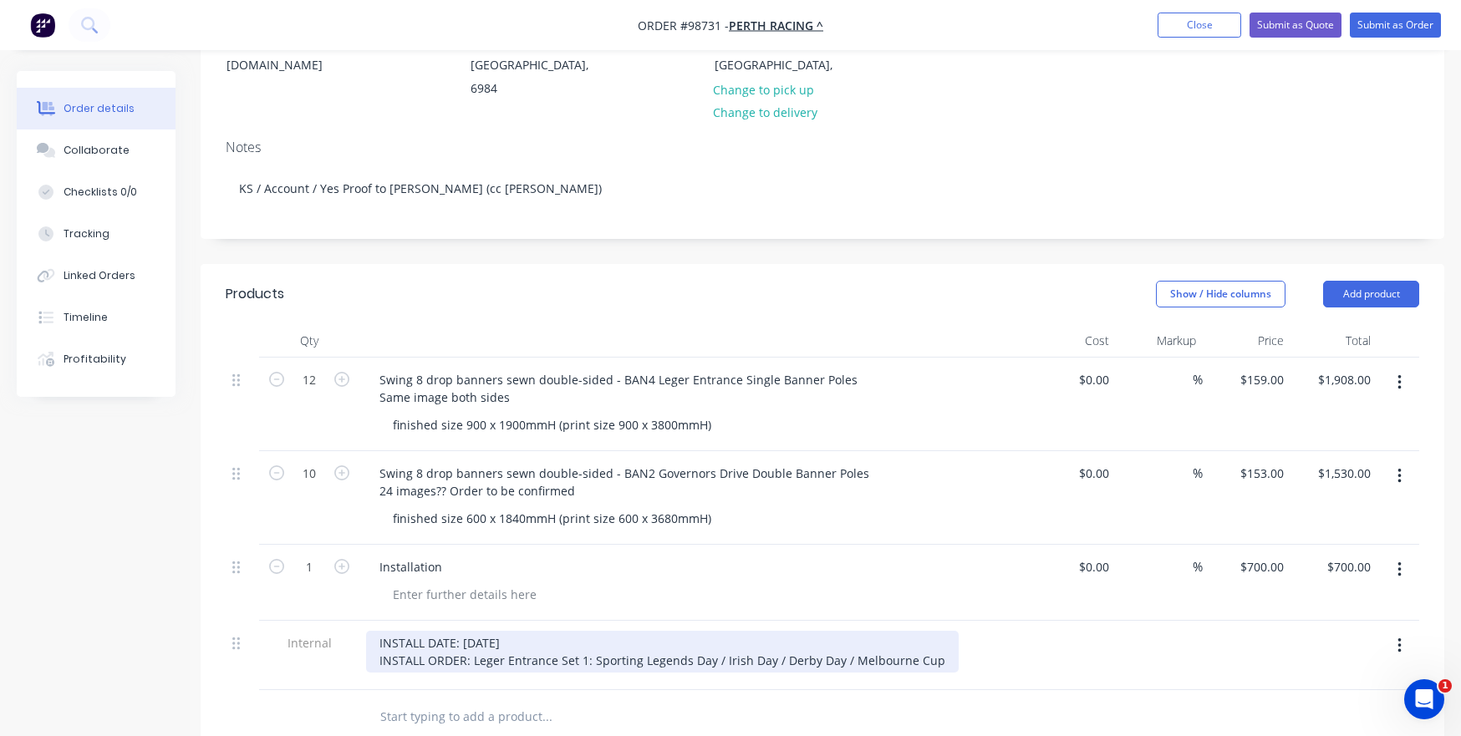
click at [471, 520] on div "INSTALL DATE: [DATE] INSTALL ORDER: Leger Entrance Set 1: Sporting Legends Day …" at bounding box center [662, 652] width 593 height 42
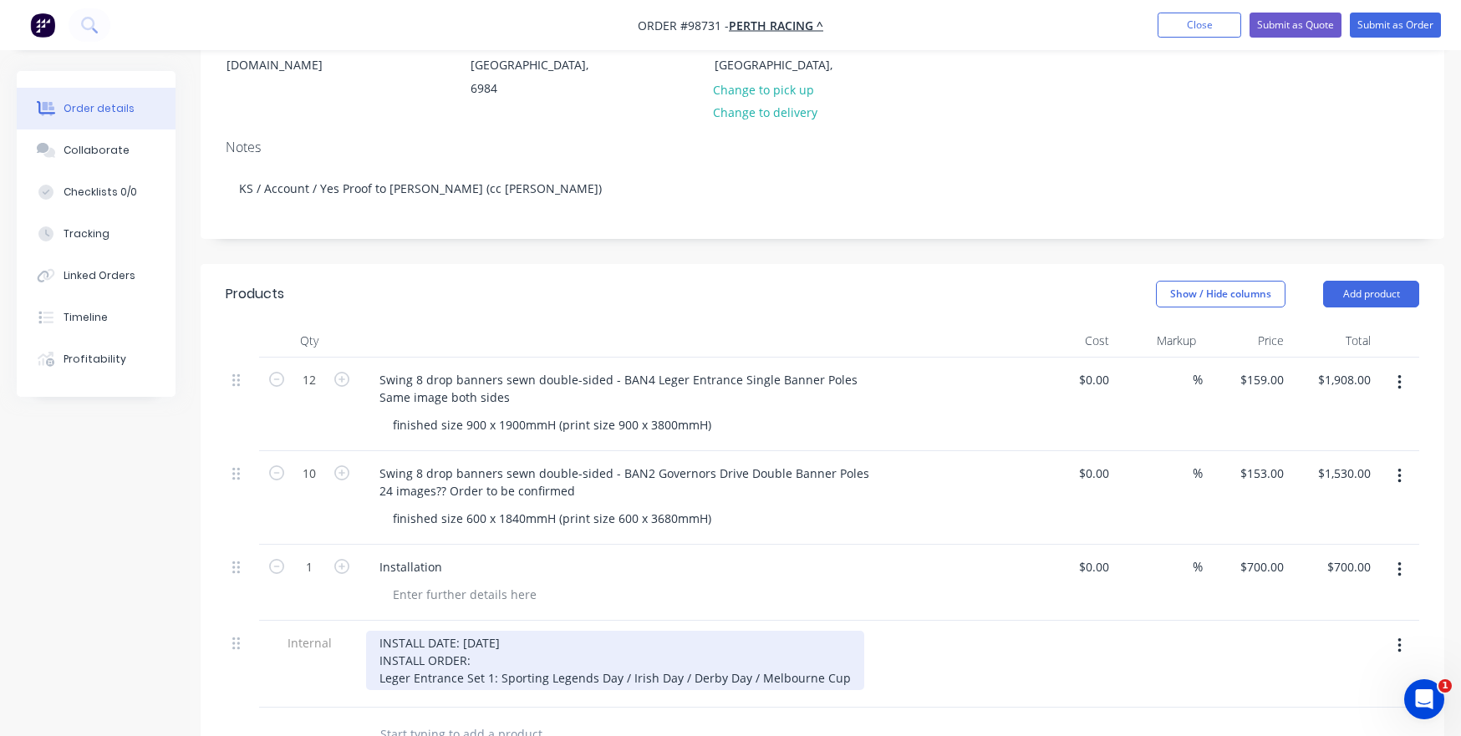
click at [837, 520] on div "INSTALL DATE: [DATE] INSTALL ORDER: Leger Entrance Set 1: Sporting Legends Day …" at bounding box center [615, 660] width 498 height 59
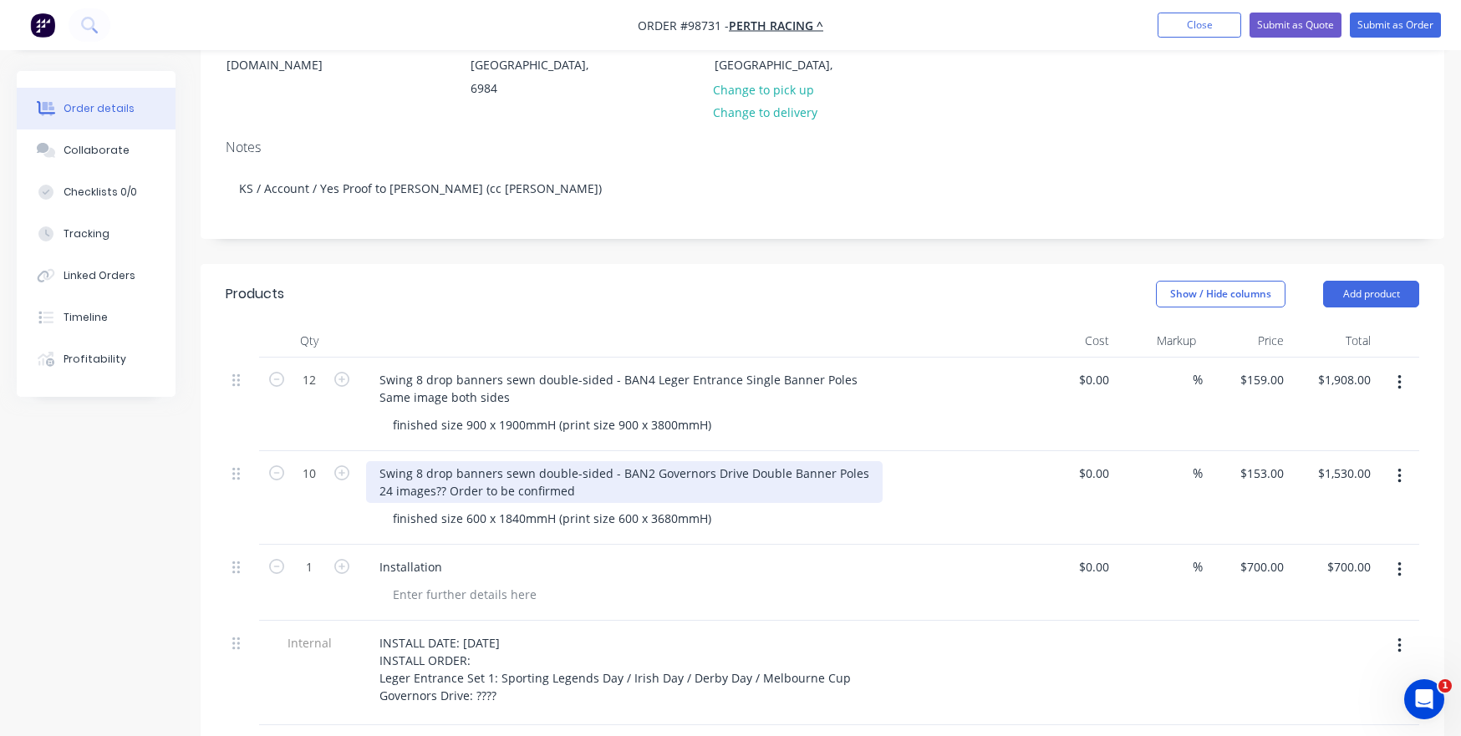
click at [476, 466] on div "Swing 8 drop banners sewn double-sided - BAN2 Governors Drive Double Banner Pol…" at bounding box center [624, 482] width 516 height 42
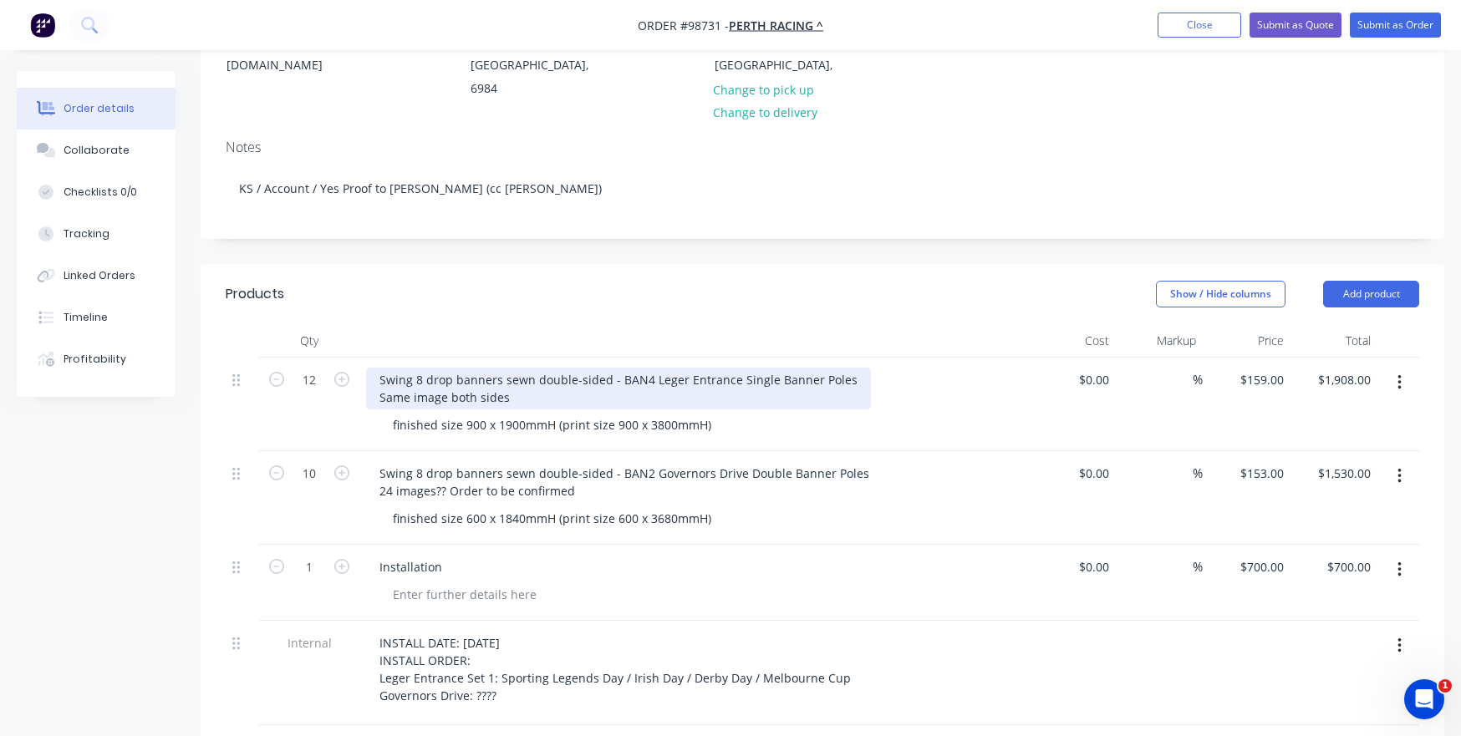
click at [506, 375] on div "Swing 8 drop banners sewn double-sided - BAN4 Leger Entrance Single Banner Pole…" at bounding box center [618, 389] width 505 height 42
click at [503, 373] on div "Swing 8 drop banners sewn double-sided - BAN4 Leger Entrance Single Banner Pole…" at bounding box center [618, 389] width 505 height 42
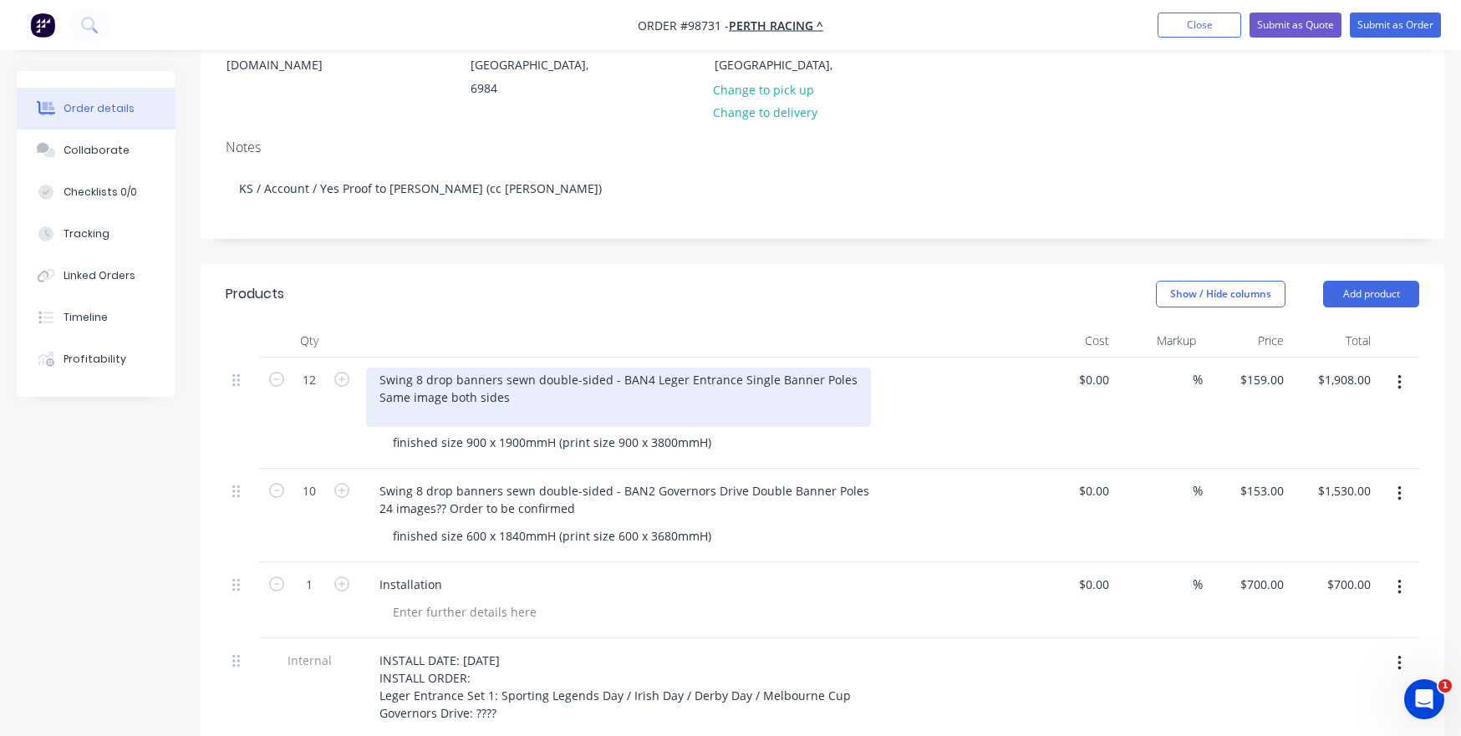
click at [450, 394] on div "Swing 8 drop banners sewn double-sided - BAN4 Leger Entrance Single Banner Pole…" at bounding box center [618, 397] width 505 height 59
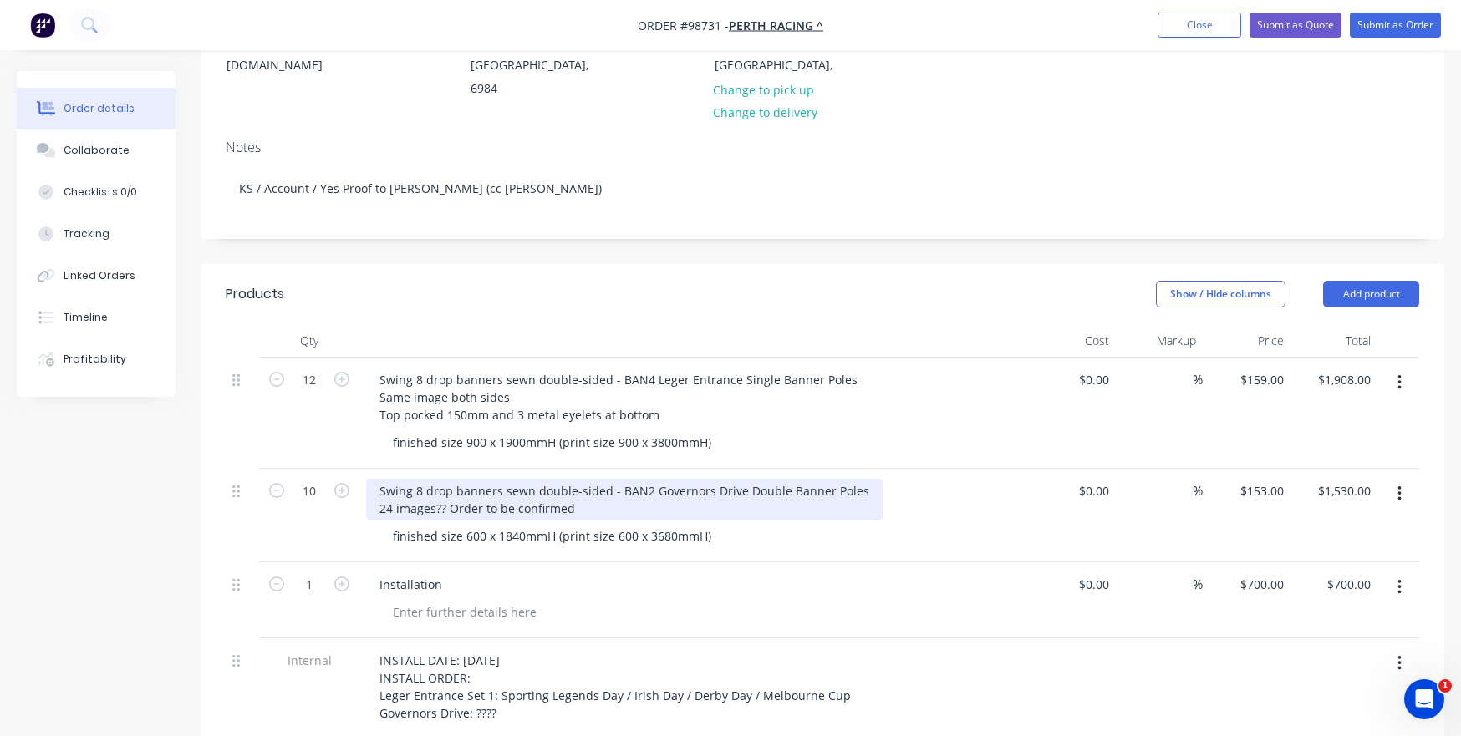
click at [606, 495] on div "Swing 8 drop banners sewn double-sided - BAN2 Governors Drive Double Banner Pol…" at bounding box center [624, 500] width 516 height 42
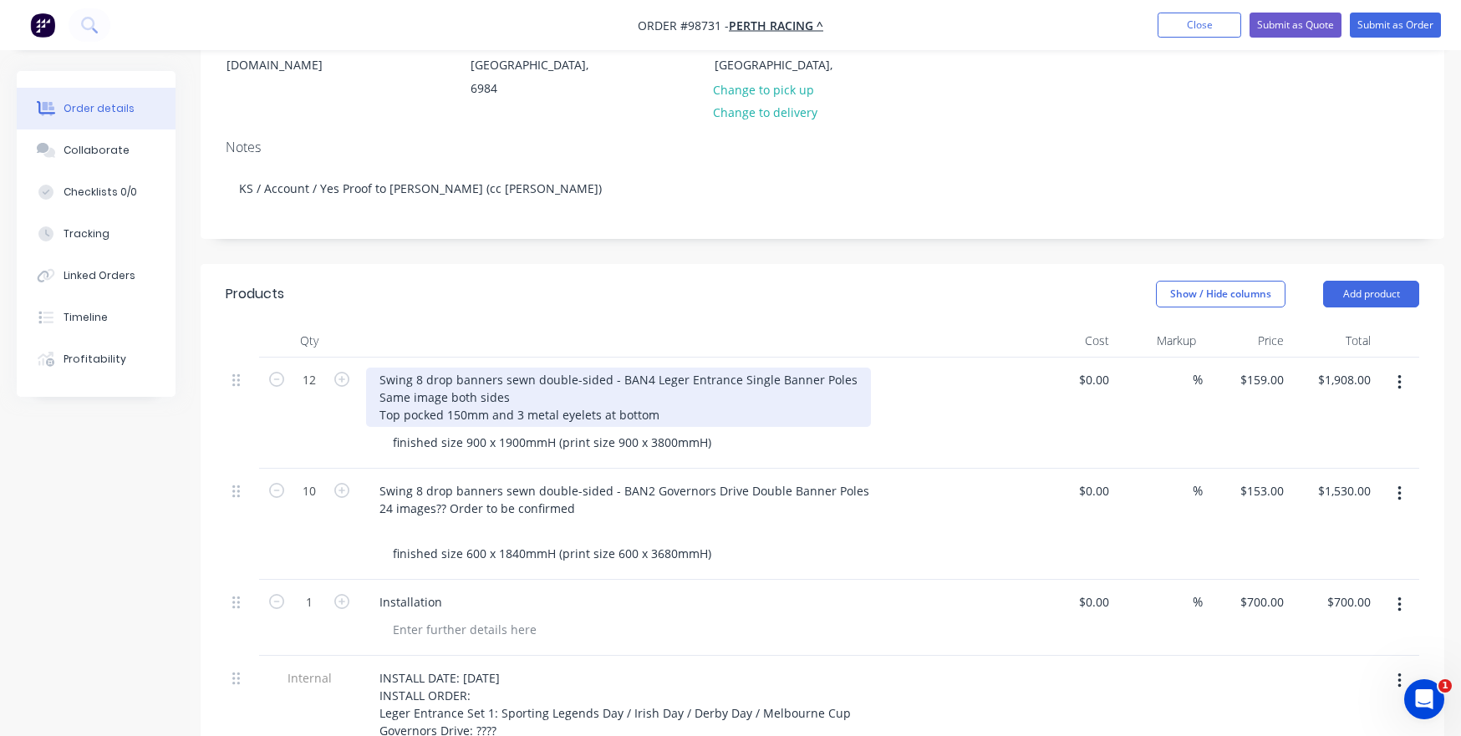
click at [440, 384] on div "Swing 8 drop banners sewn double-sided - BAN4 Leger Entrance Single Banner Pole…" at bounding box center [618, 397] width 505 height 59
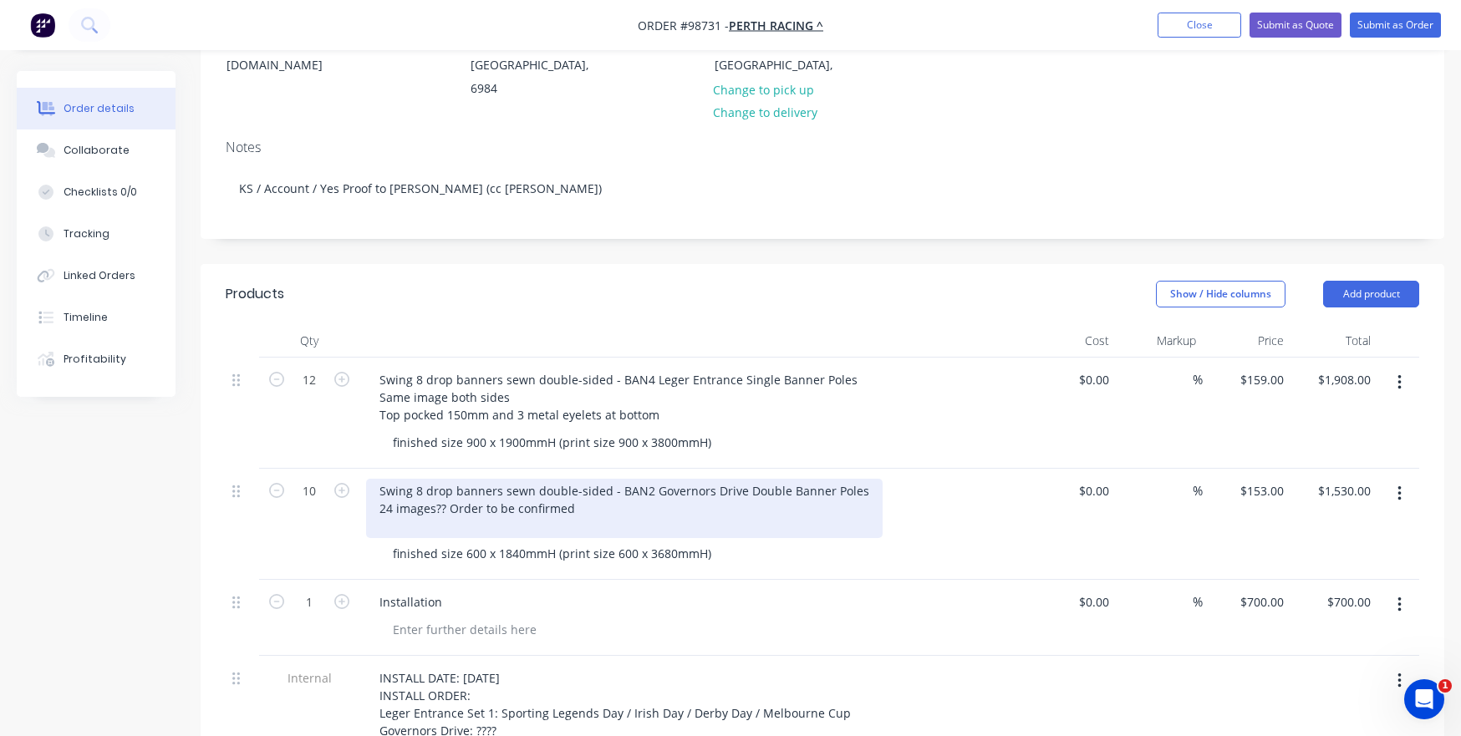
click at [445, 506] on div "Swing 8 drop banners sewn double-sided - BAN2 Governors Drive Double Banner Pol…" at bounding box center [624, 508] width 516 height 59
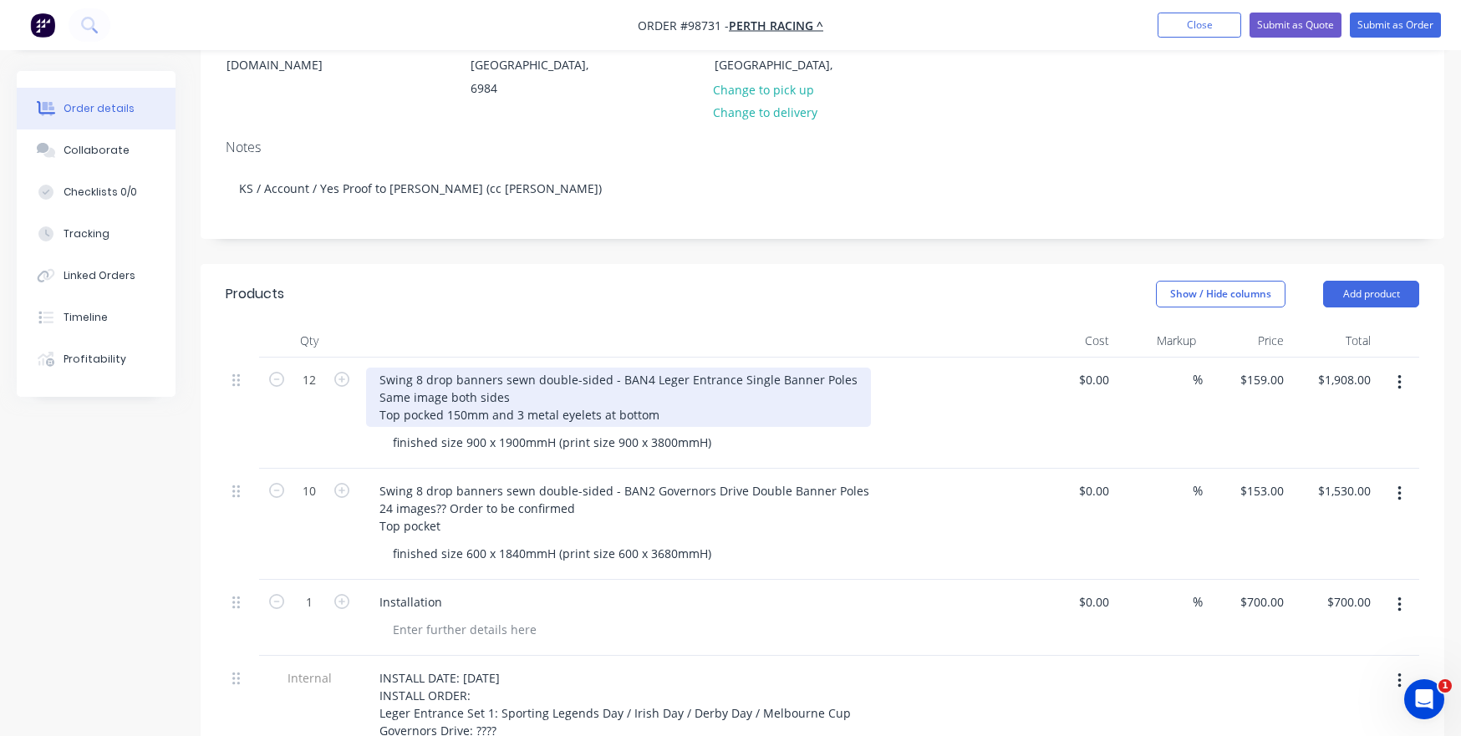
click at [442, 388] on div "Swing 8 drop banners sewn double-sided - BAN4 Leger Entrance Single Banner Pole…" at bounding box center [618, 397] width 505 height 59
click at [439, 389] on div "Swing 8 drop banners sewn double-sided - BAN4 Leger Entrance Single Banner Pole…" at bounding box center [618, 397] width 505 height 59
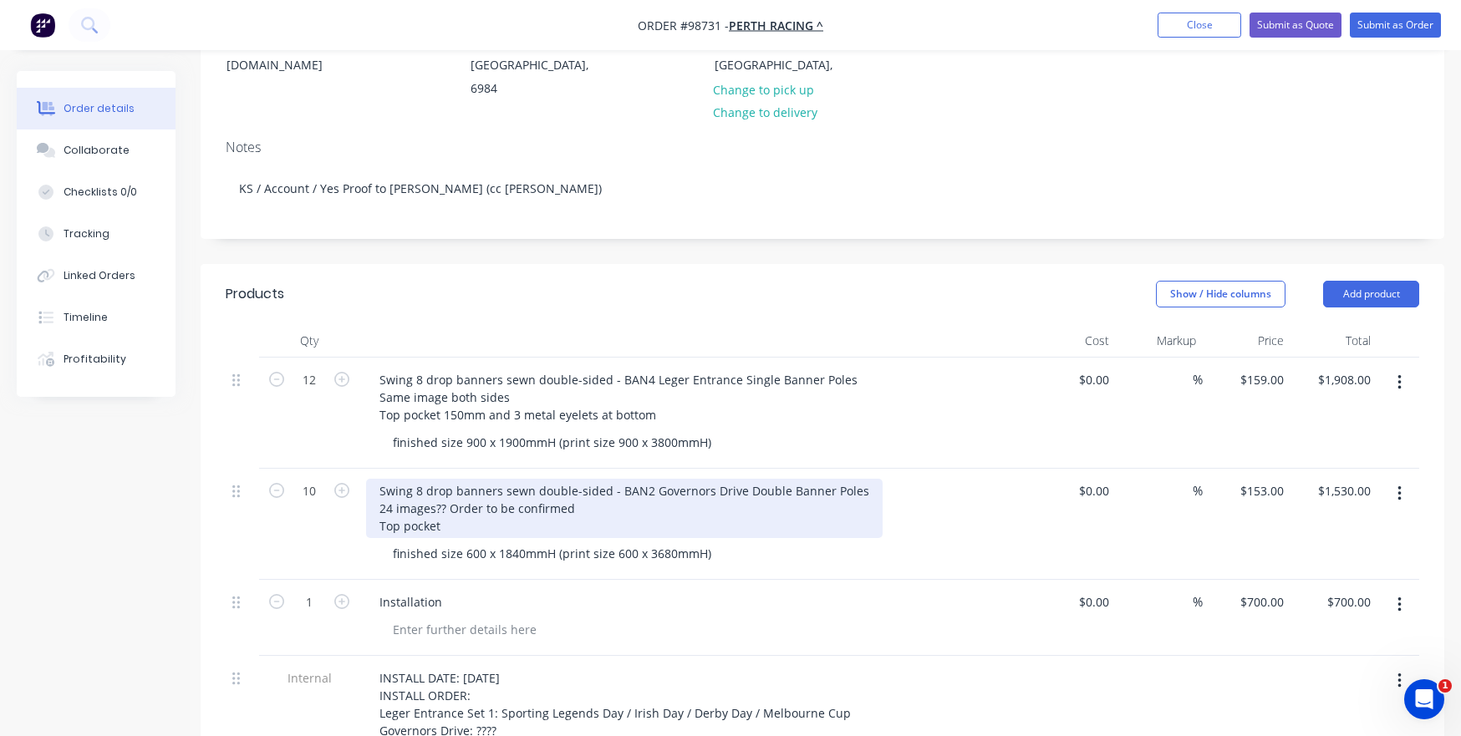
click at [450, 505] on div "Swing 8 drop banners sewn double-sided - BAN2 Governors Drive Double Banner Pol…" at bounding box center [624, 508] width 516 height 59
click at [555, 500] on div "Swing 8 drop banners sewn double-sided - BAN2 Governors Drive Double Banner Pol…" at bounding box center [624, 508] width 516 height 59
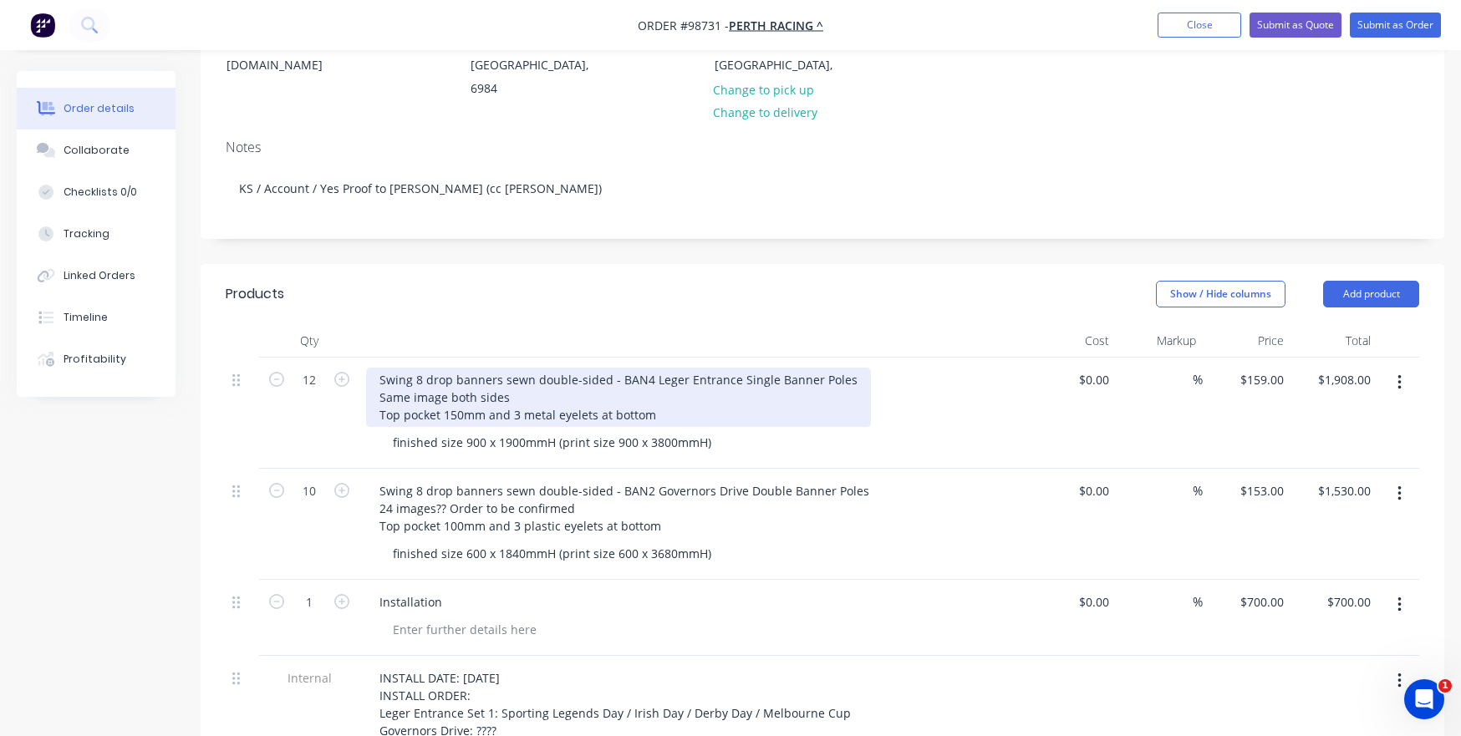
click at [591, 394] on div "Swing 8 drop banners sewn double-sided - BAN4 Leger Entrance Single Banner Pole…" at bounding box center [618, 397] width 505 height 59
click at [549, 390] on div "Swing 8 drop banners sewn double-sided - BAN4 Leger Entrance Single Banner Pole…" at bounding box center [618, 397] width 505 height 59
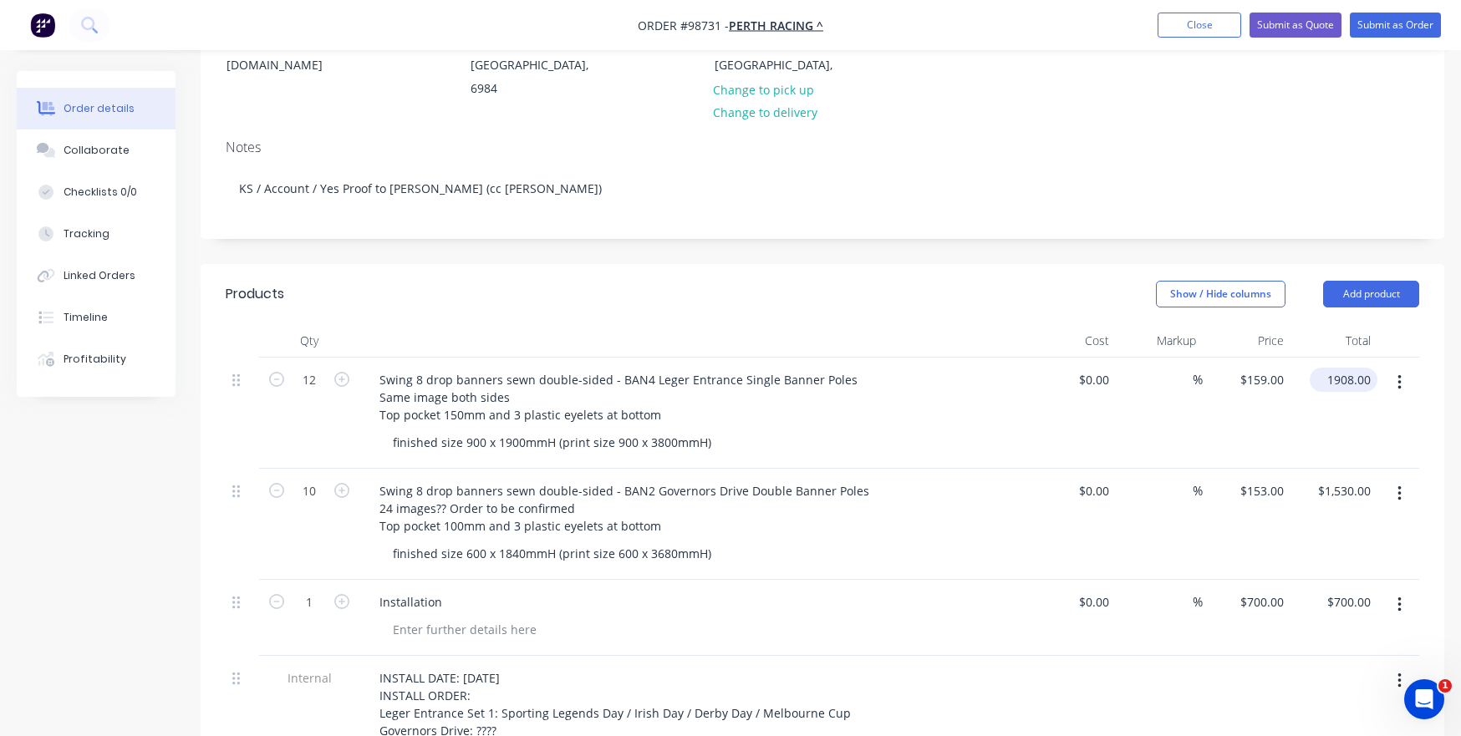
click at [1340, 368] on input "1908.00" at bounding box center [1346, 380] width 61 height 24
type input "1820"
type input "$151.6667"
click at [1324, 400] on div "$1,820.00 $1,820.00" at bounding box center [1334, 413] width 88 height 111
click at [1349, 368] on input "1820.00" at bounding box center [1346, 380] width 61 height 24
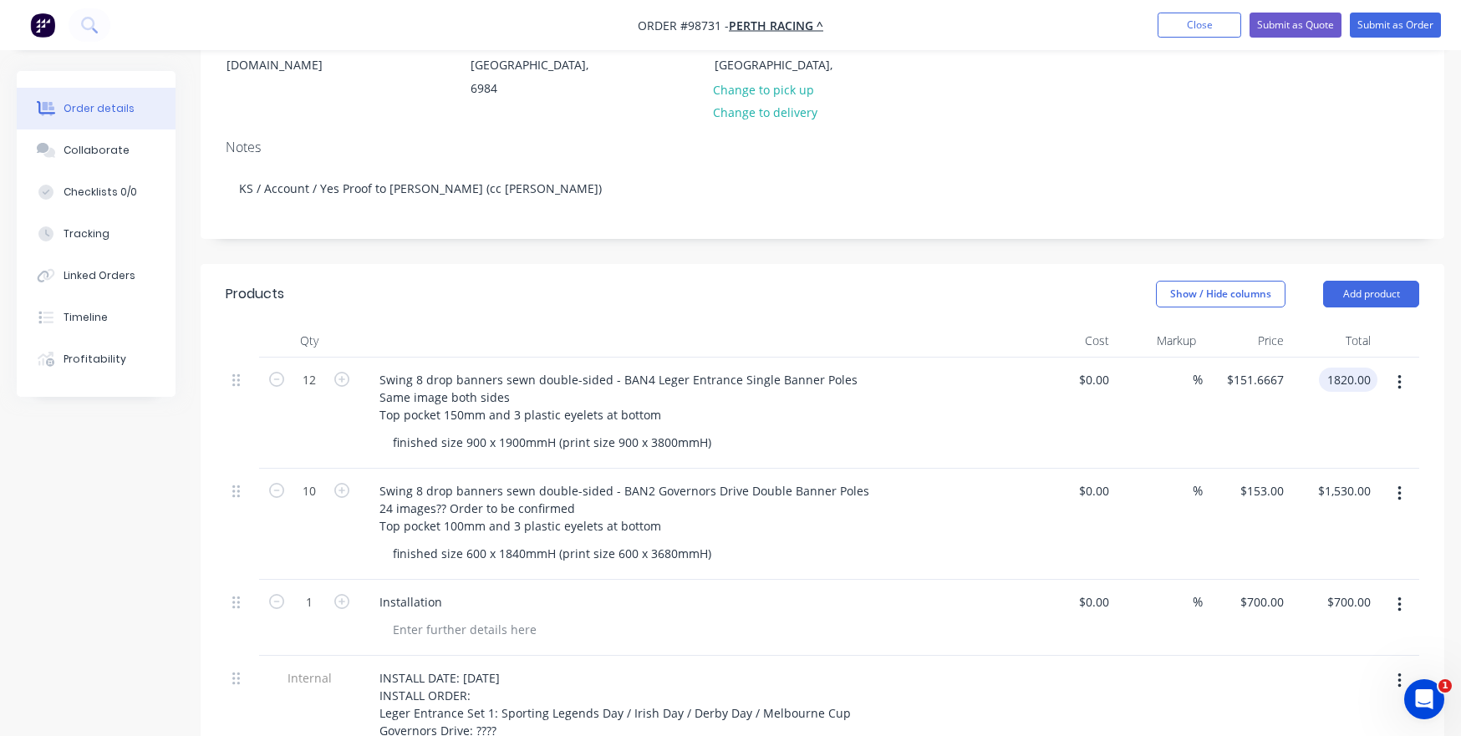
click at [1344, 368] on input "1820.00" at bounding box center [1351, 380] width 52 height 24
click at [1341, 368] on input "1820.00" at bounding box center [1351, 380] width 52 height 24
type input "1818"
type input "$151.50"
type input "$1,818.00"
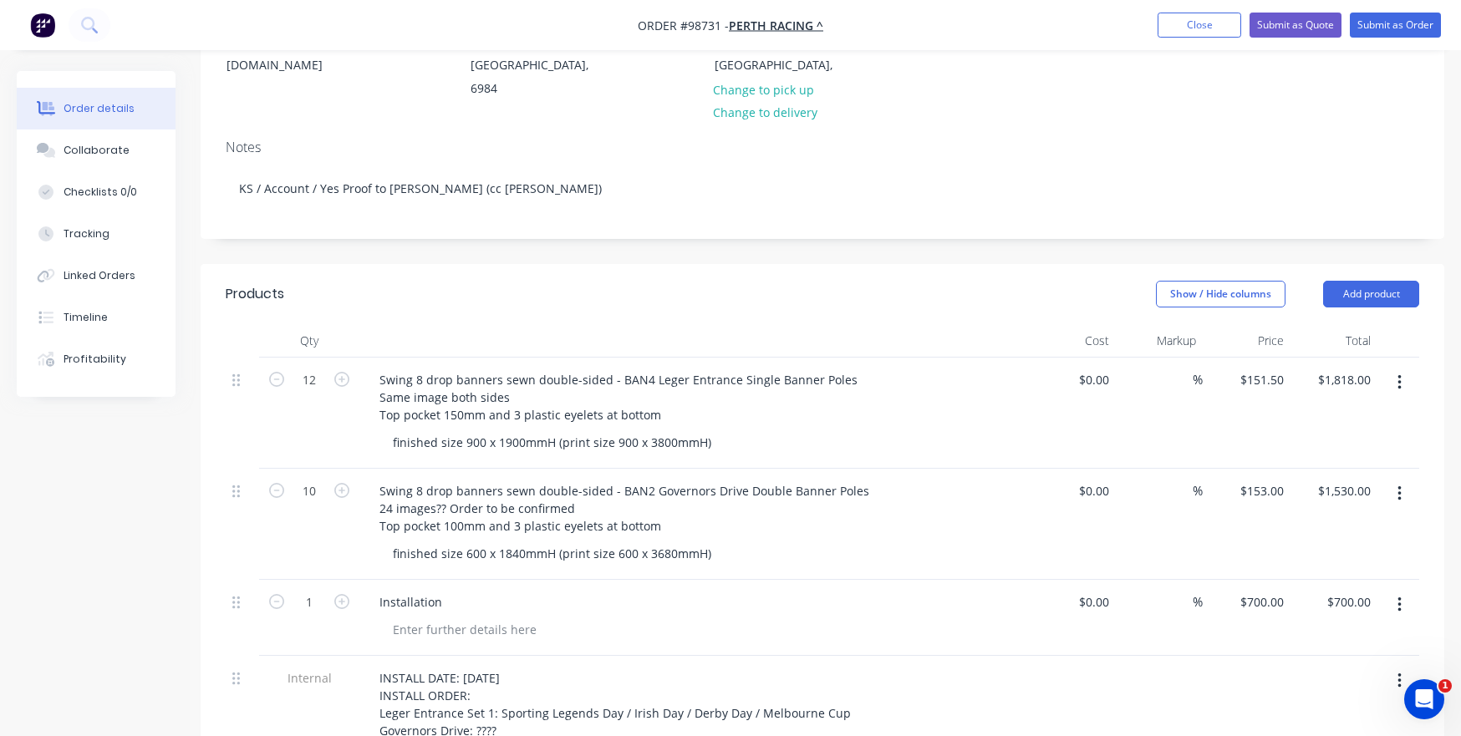
click at [1325, 374] on div "$1,818.00 $1,818.00" at bounding box center [1334, 413] width 88 height 111
click at [1258, 368] on input "151.5" at bounding box center [1264, 380] width 52 height 24
type input "5"
type input "$157.00"
type input "$1,884.00"
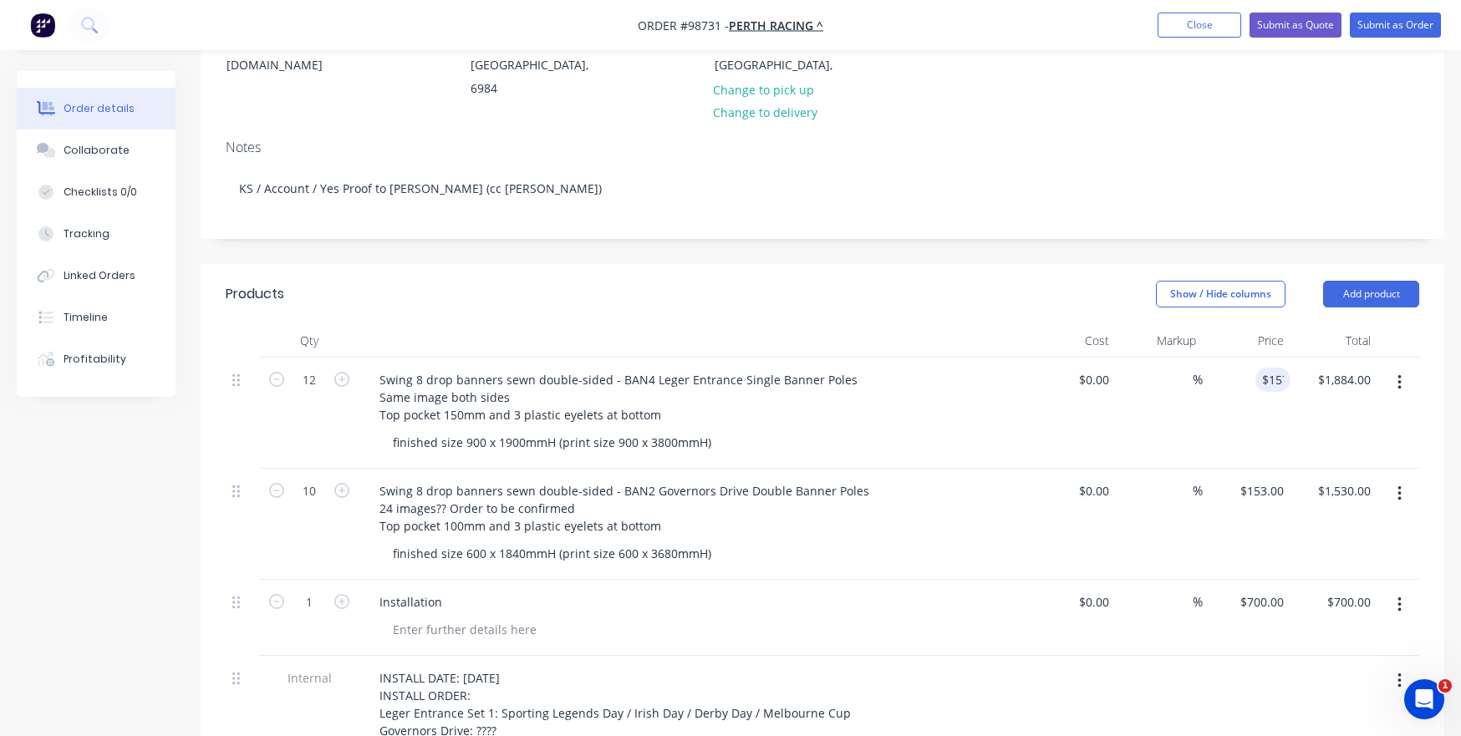
click at [1099, 421] on div "$0.00 $0.00" at bounding box center [1072, 413] width 88 height 111
click at [1246, 358] on div "157 $157.00" at bounding box center [1247, 413] width 88 height 111
type input "$159.00"
type input "$1,908.00"
click at [1193, 404] on div "%" at bounding box center [1160, 413] width 88 height 111
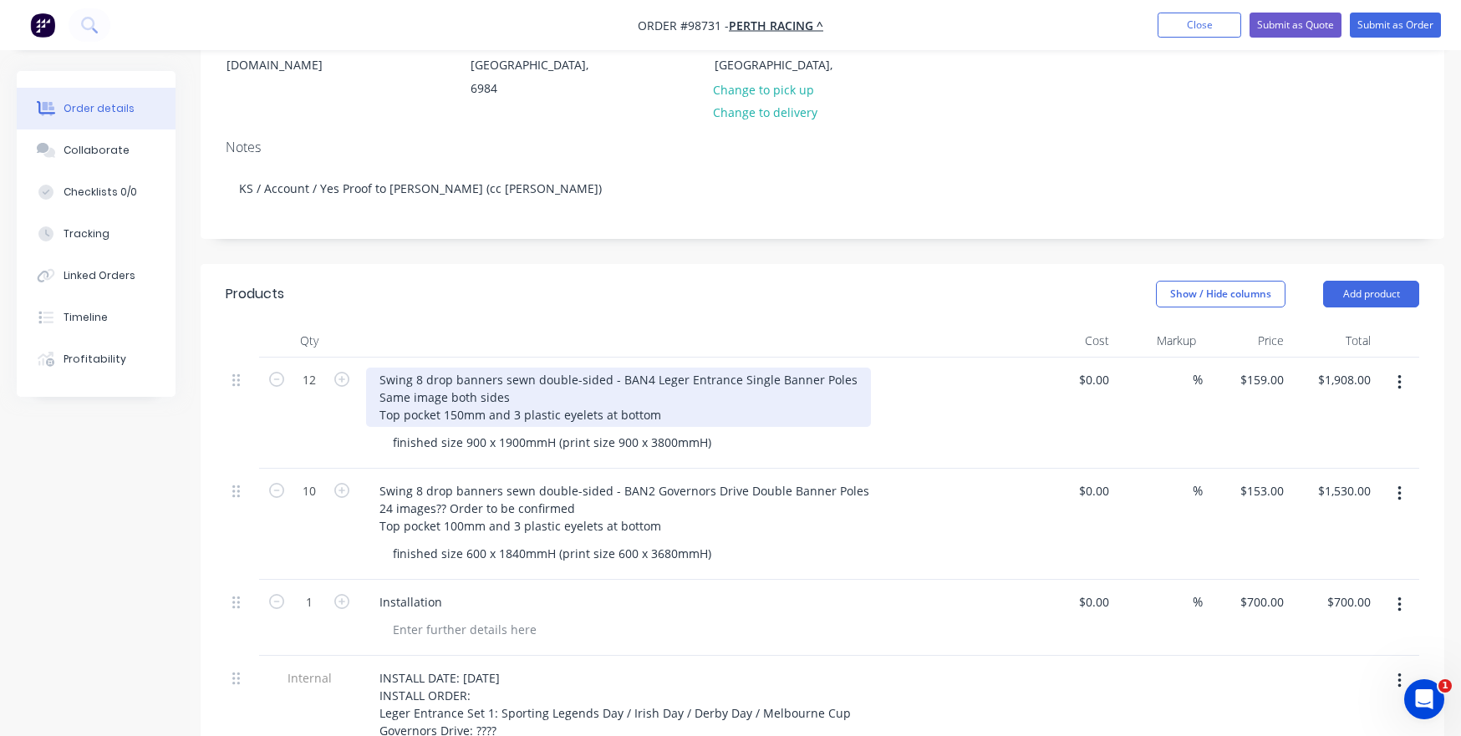
click at [755, 394] on div "Swing 8 drop banners sewn double-sided - BAN4 Leger Entrance Single Banner Pole…" at bounding box center [618, 397] width 505 height 59
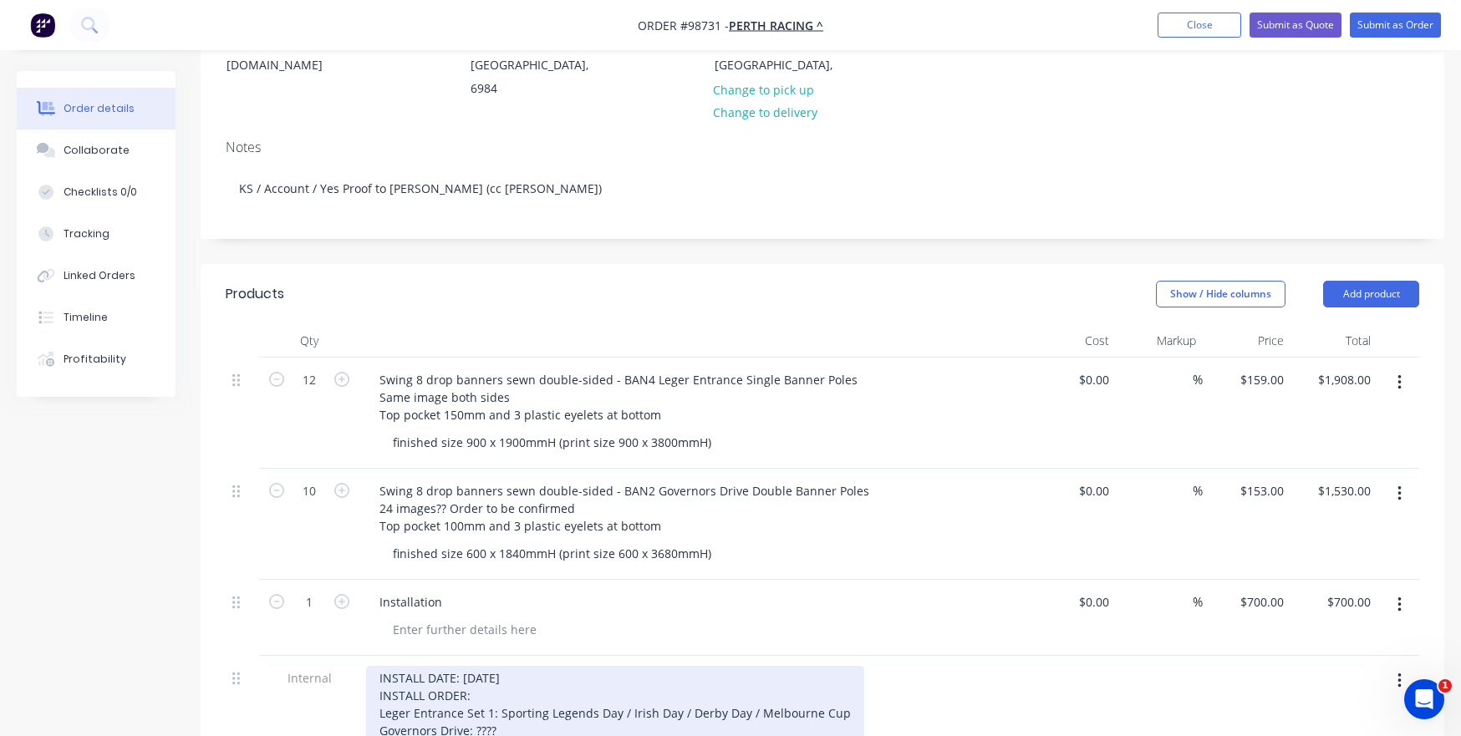
click at [502, 520] on div "INSTALL DATE: [DATE] INSTALL ORDER: Leger Entrance Set 1: Sporting Legends Day …" at bounding box center [615, 704] width 498 height 77
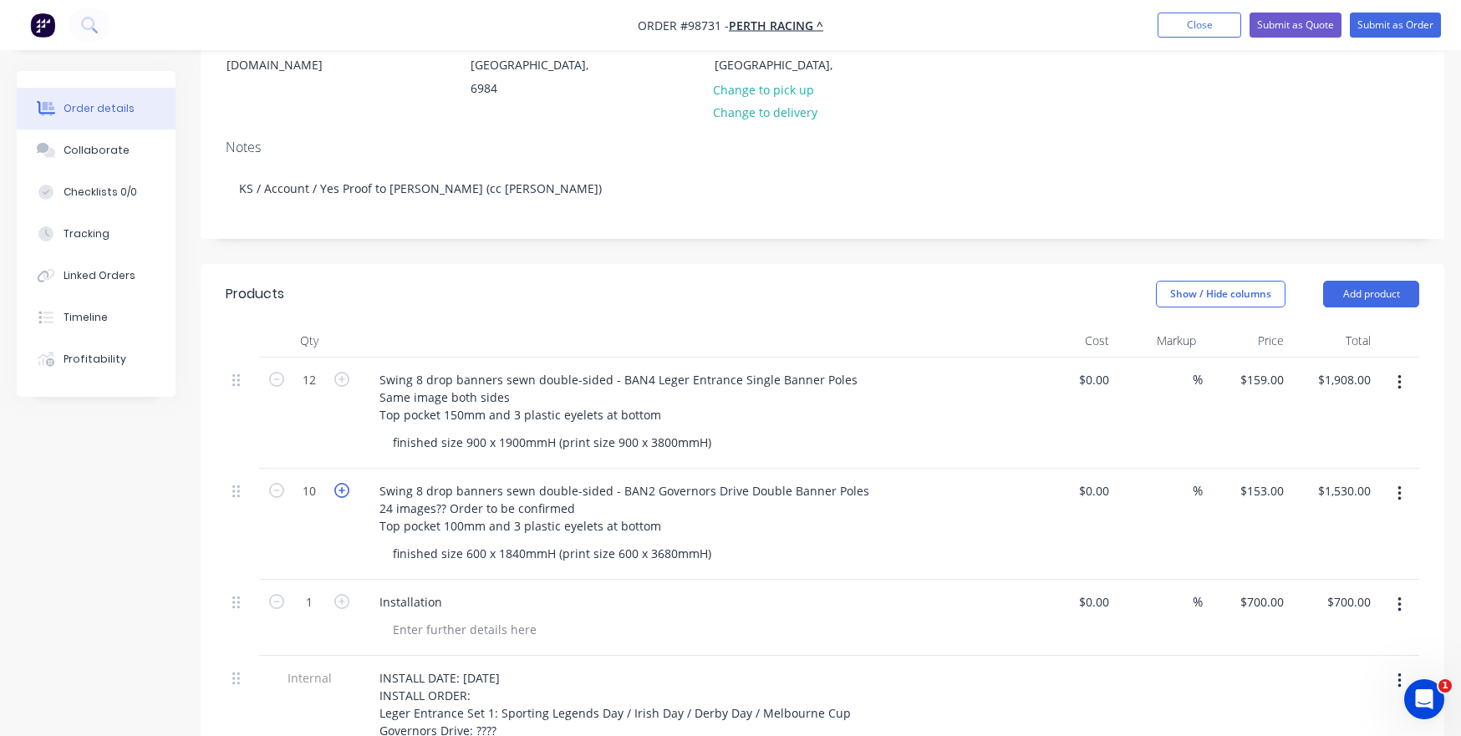
click at [343, 483] on icon "button" at bounding box center [341, 490] width 15 height 15
type input "11"
type input "$1,683.00"
click at [343, 483] on icon "button" at bounding box center [341, 490] width 15 height 15
type input "12"
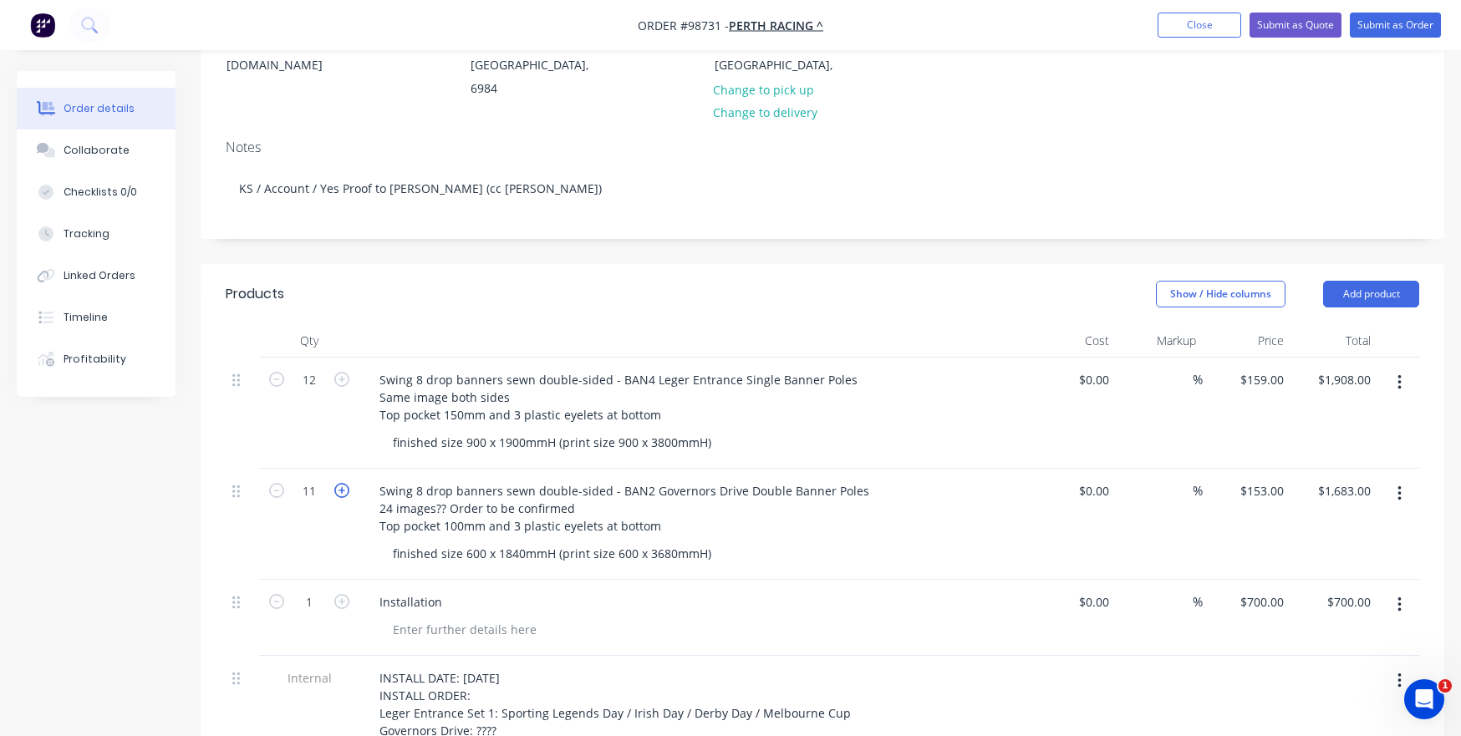
type input "$1,836.00"
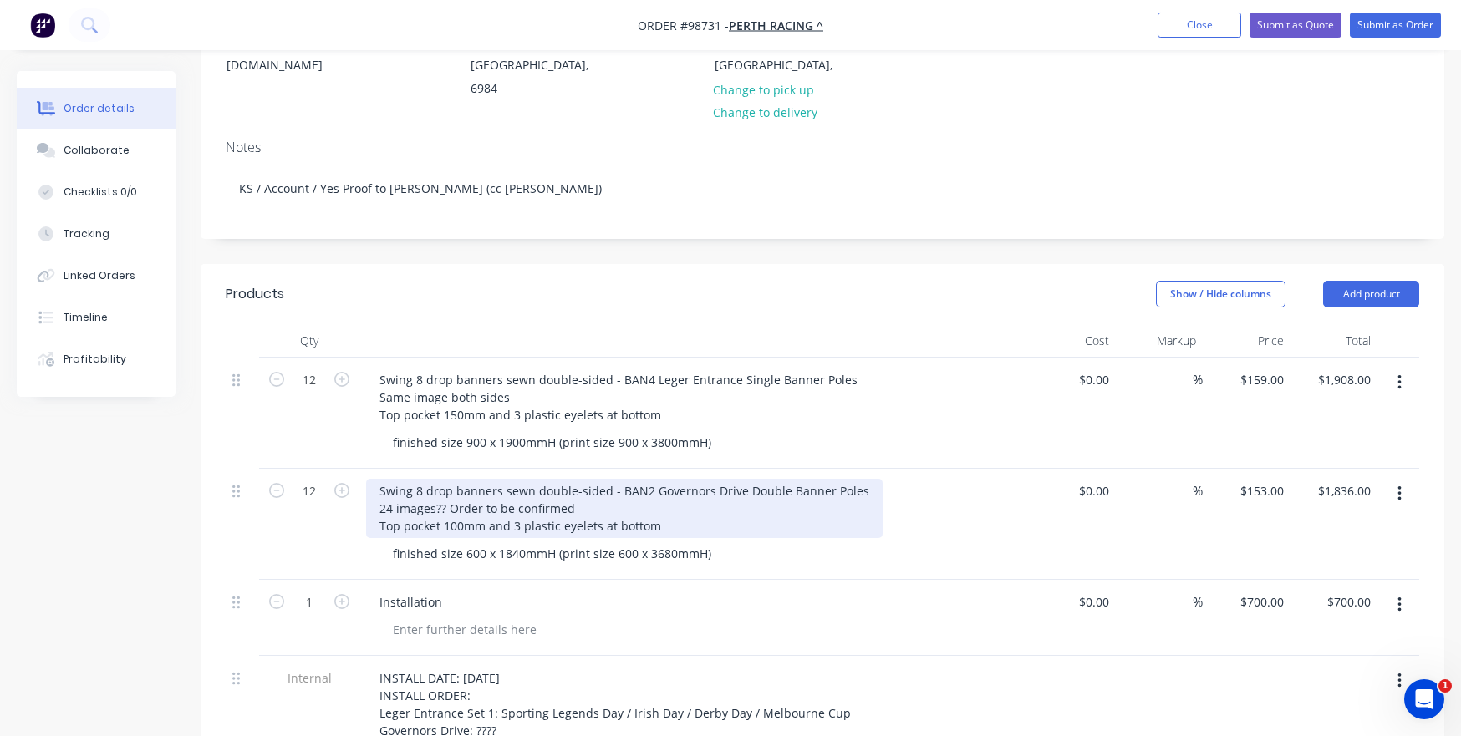
click at [658, 503] on div "Swing 8 drop banners sewn double-sided - BAN2 Governors Drive Double Banner Pol…" at bounding box center [624, 508] width 516 height 59
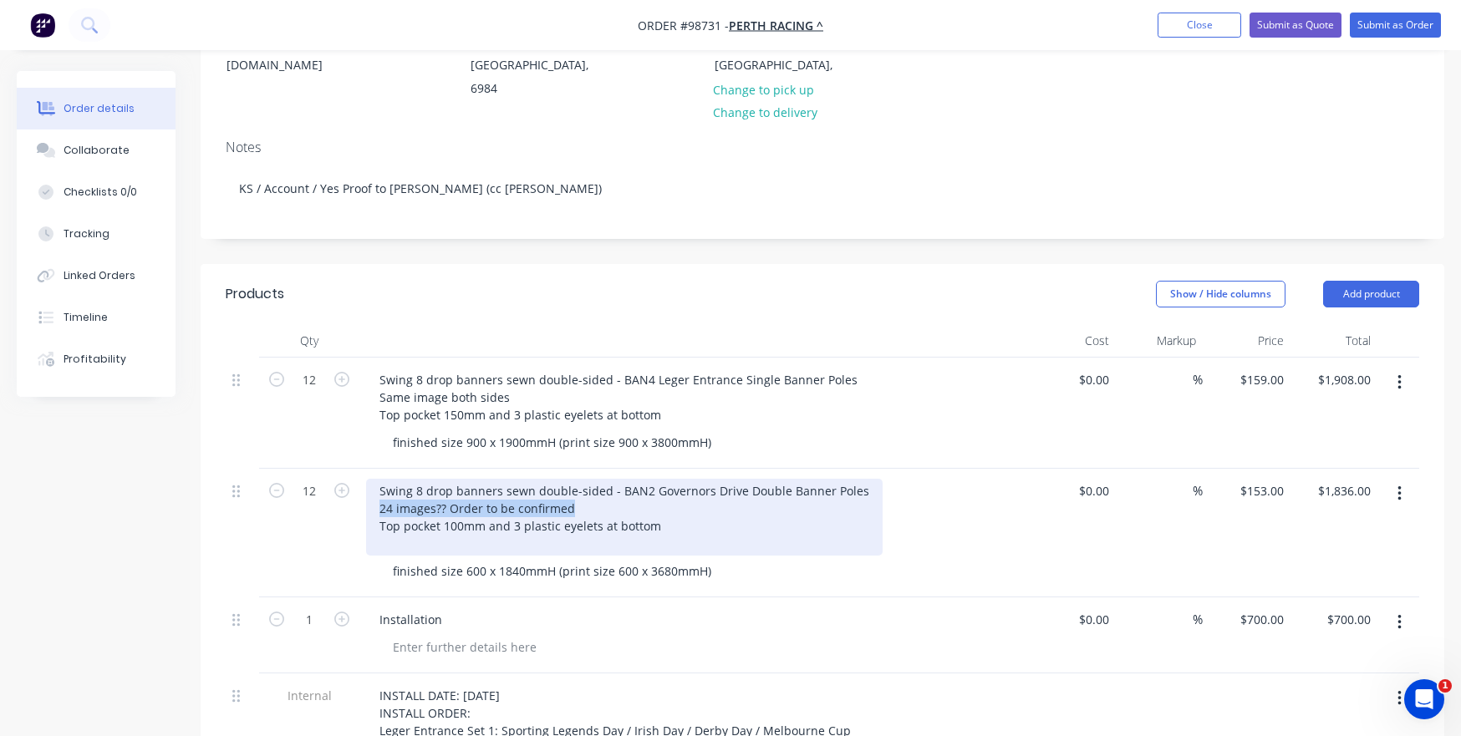
drag, startPoint x: 580, startPoint y: 483, endPoint x: 368, endPoint y: 484, distance: 212.3
click at [368, 484] on div "Swing 8 drop banners sewn double-sided - BAN2 Governors Drive Double Banner Pol…" at bounding box center [624, 517] width 516 height 77
click at [404, 520] on div "Swing 8 drop banners sewn double-sided - BAN2 Governors Drive Double Banner Pol…" at bounding box center [624, 517] width 516 height 77
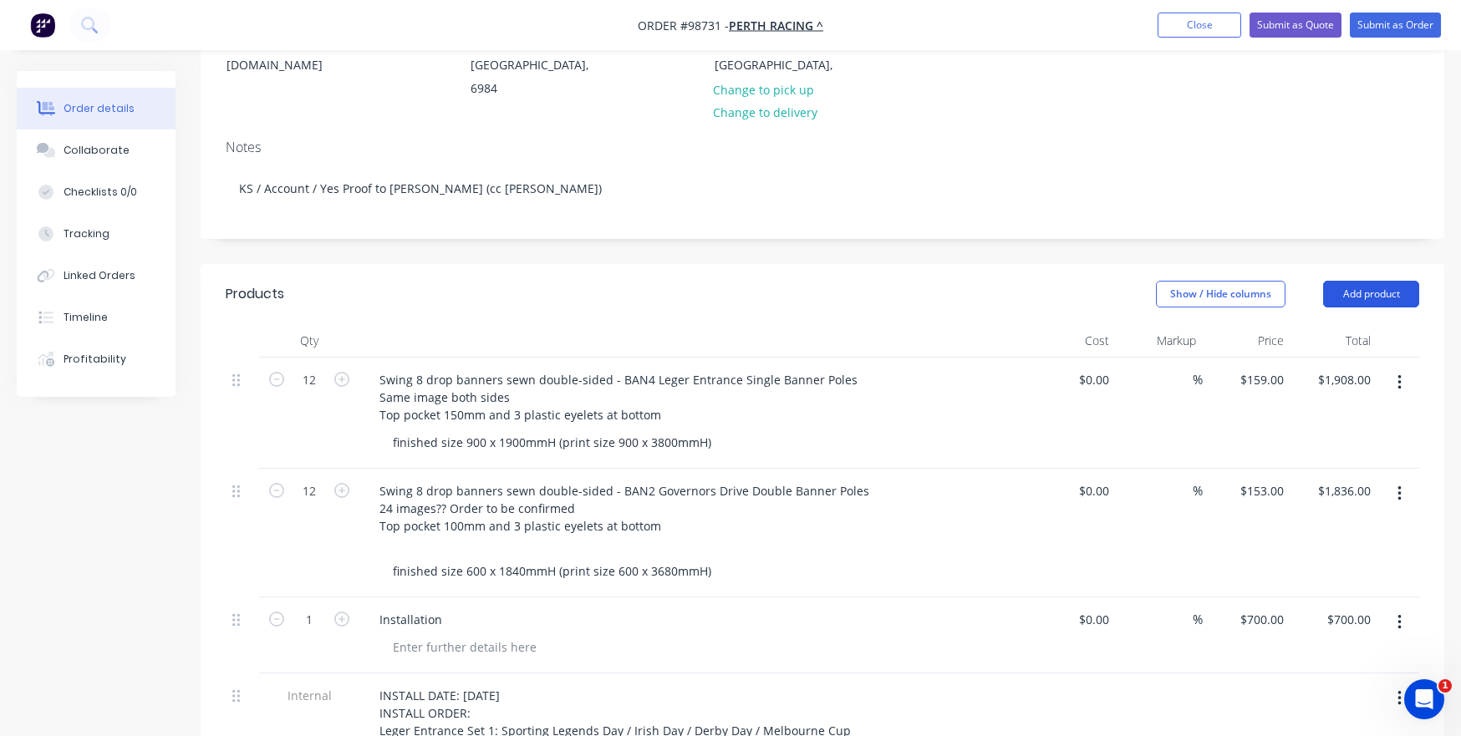
click at [1349, 281] on button "Add product" at bounding box center [1371, 294] width 96 height 27
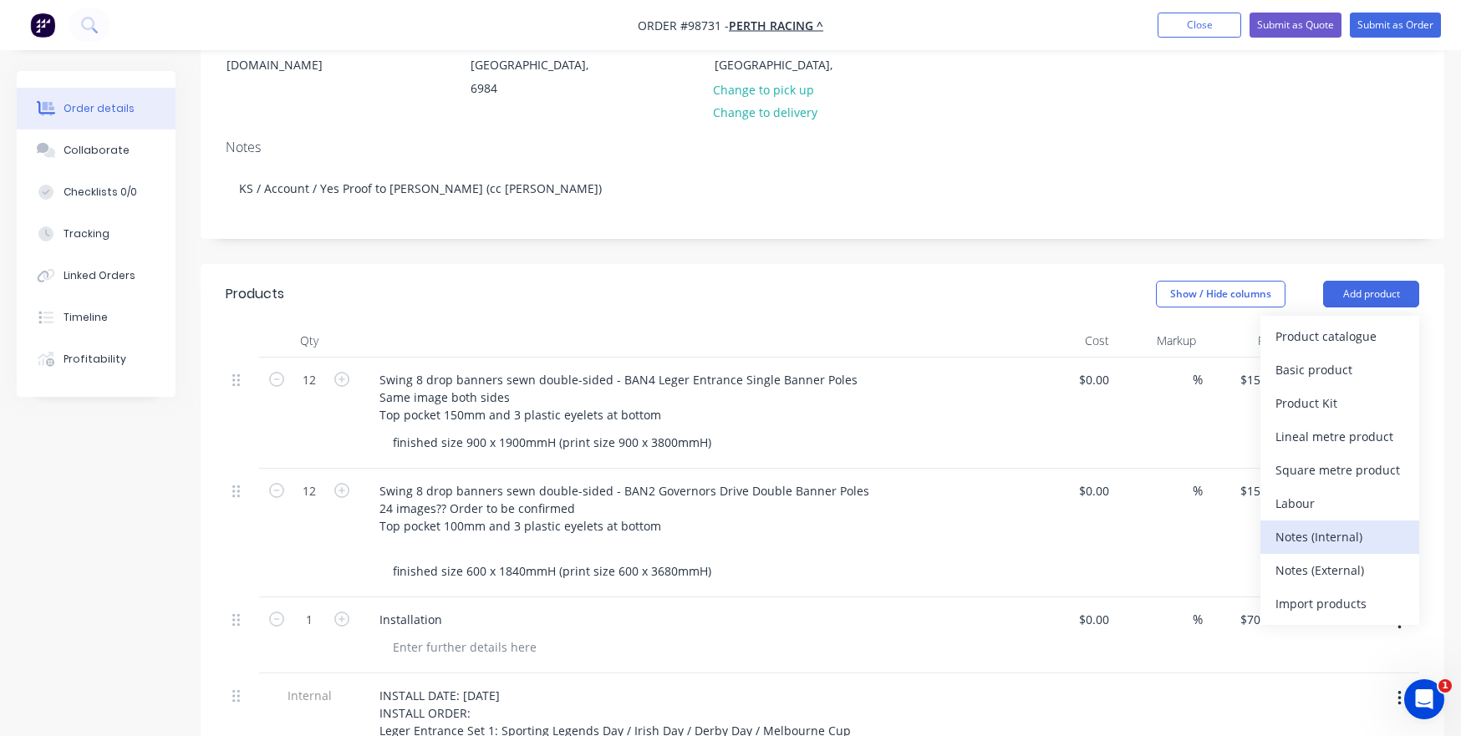
click at [1344, 520] on div "Notes (Internal)" at bounding box center [1339, 537] width 129 height 24
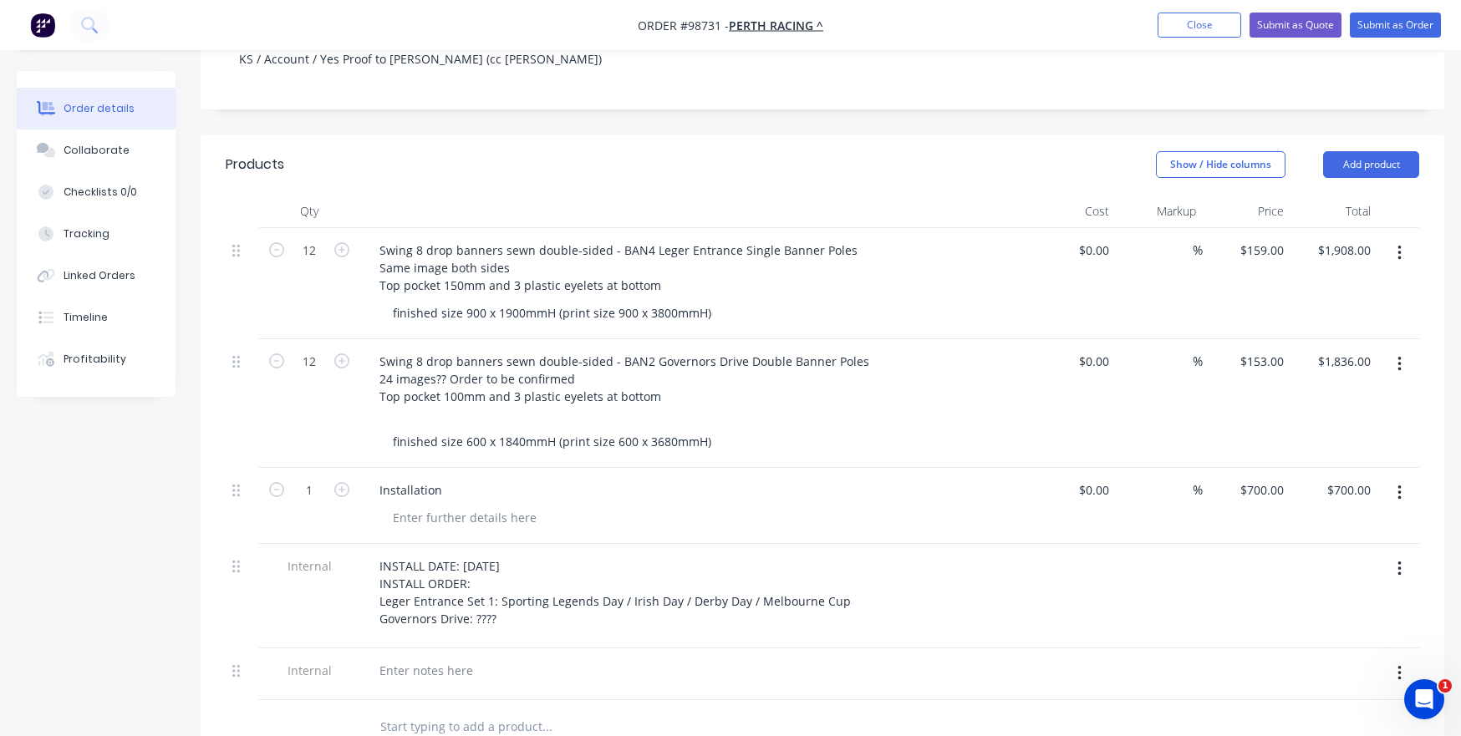
scroll to position [418, 0]
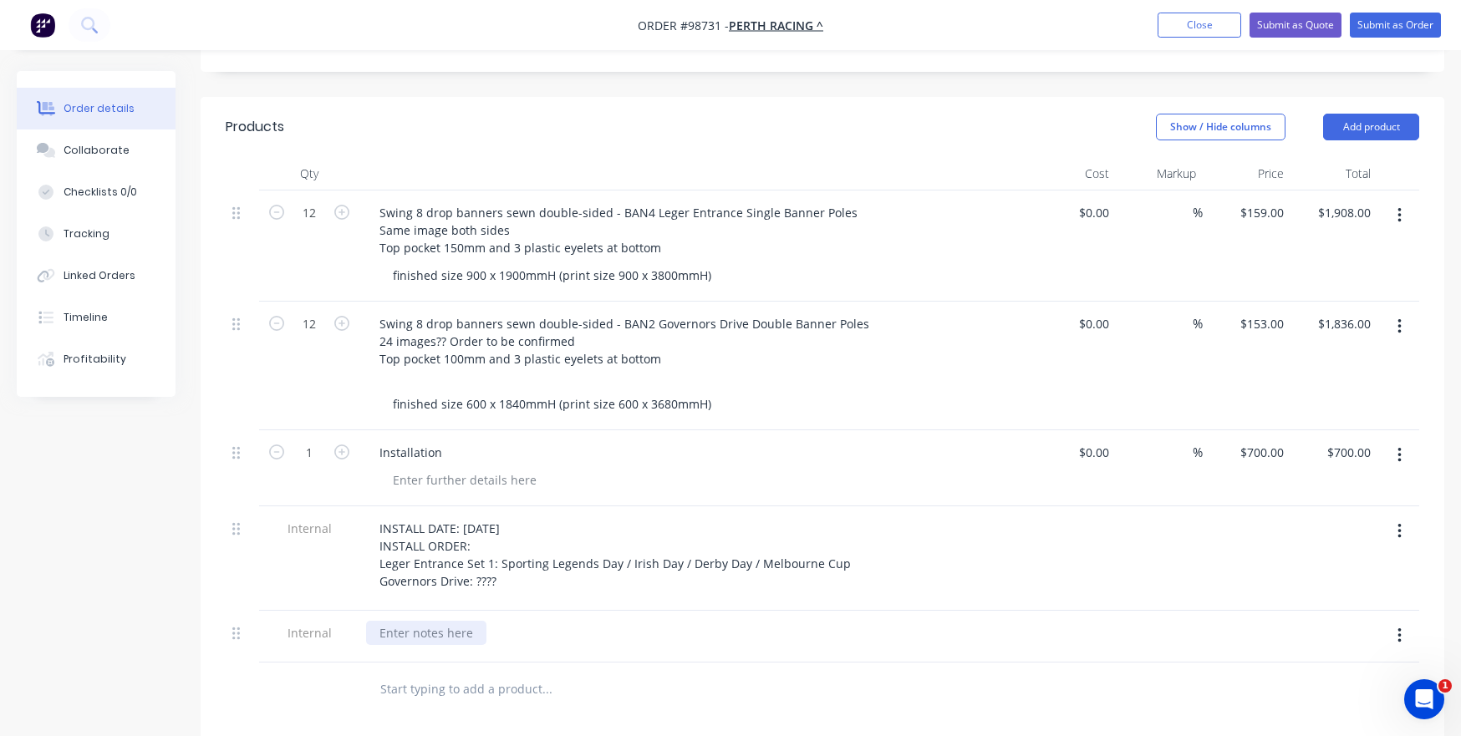
click at [429, 520] on div at bounding box center [426, 633] width 120 height 24
click at [465, 520] on input "text" at bounding box center [546, 689] width 334 height 33
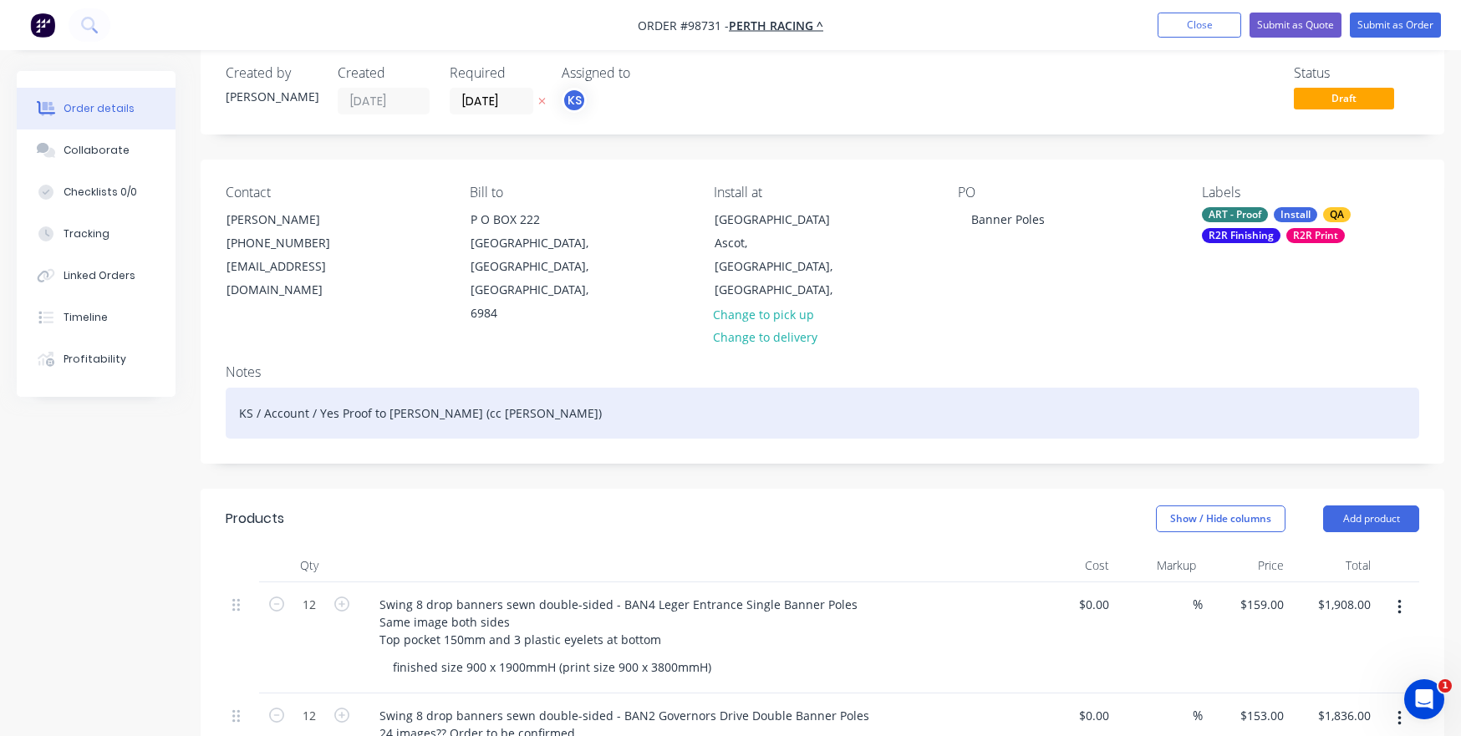
scroll to position [0, 0]
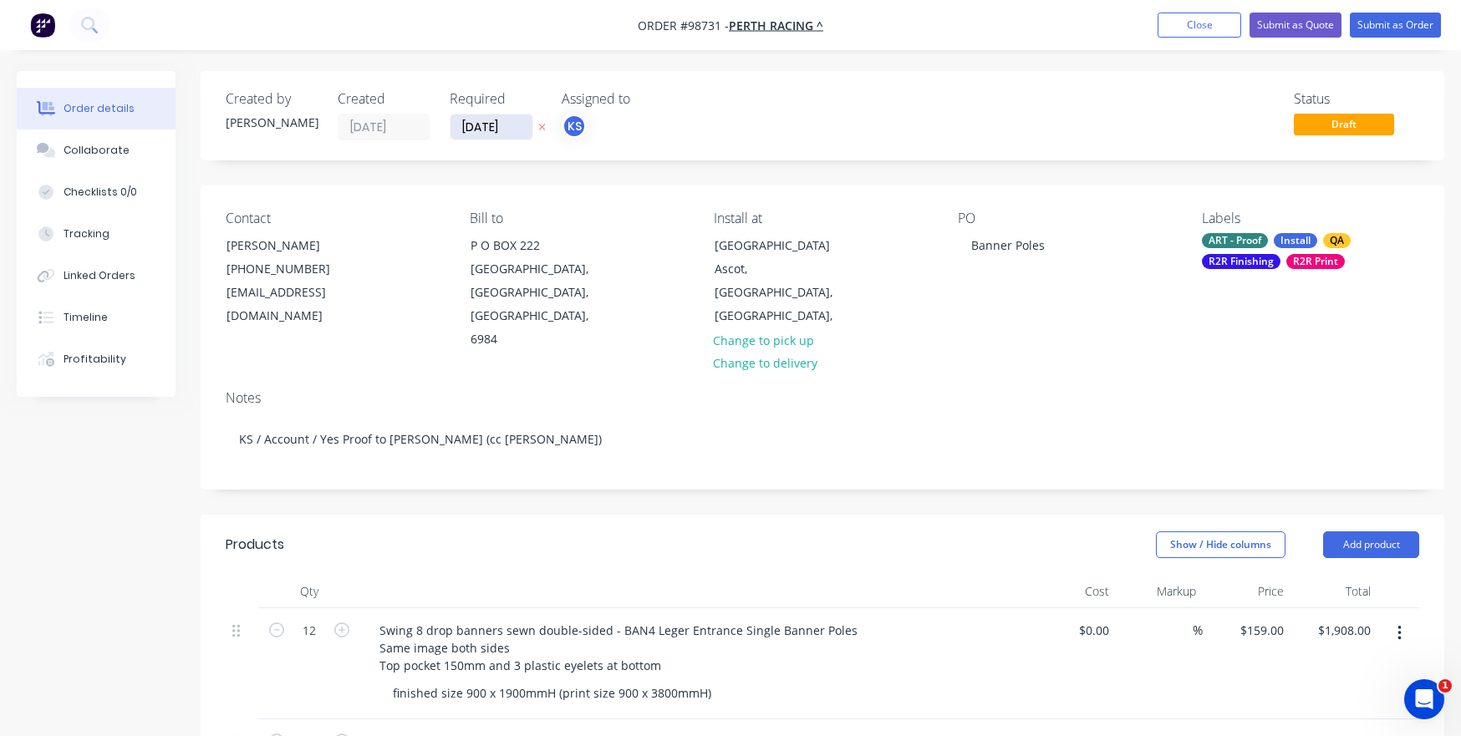
click at [483, 123] on input "[DATE]" at bounding box center [491, 126] width 82 height 25
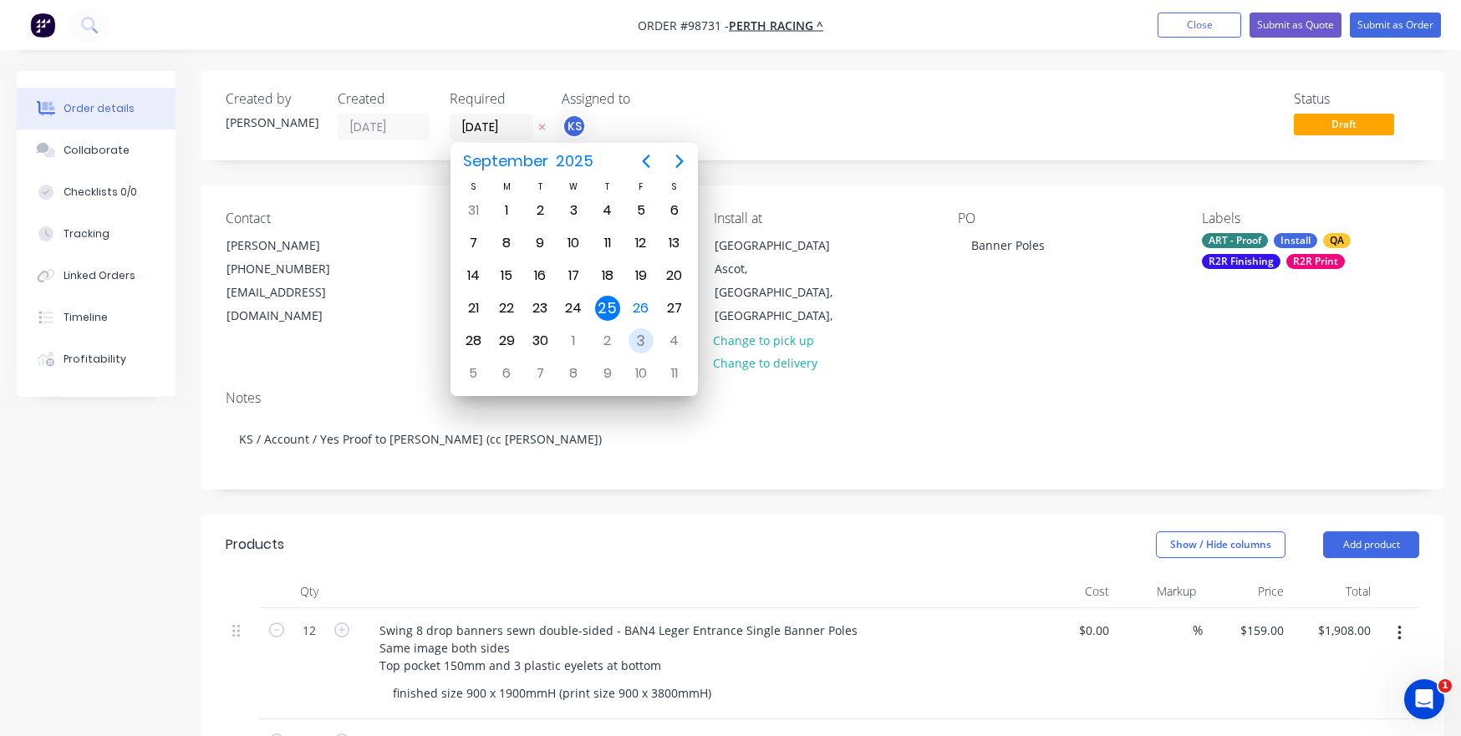
click at [643, 339] on div "3" at bounding box center [640, 340] width 25 height 25
type input "[DATE]"
